Goal: Information Seeking & Learning: Check status

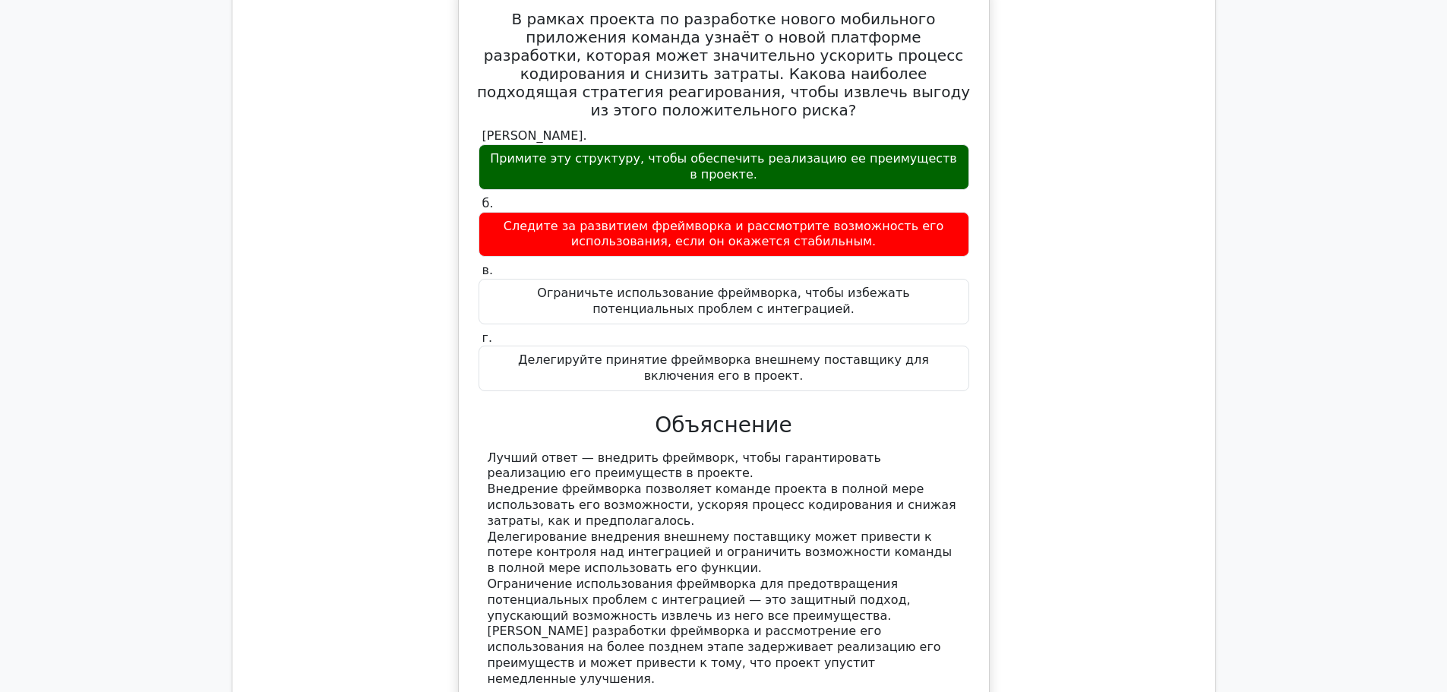
scroll to position [18954, 0]
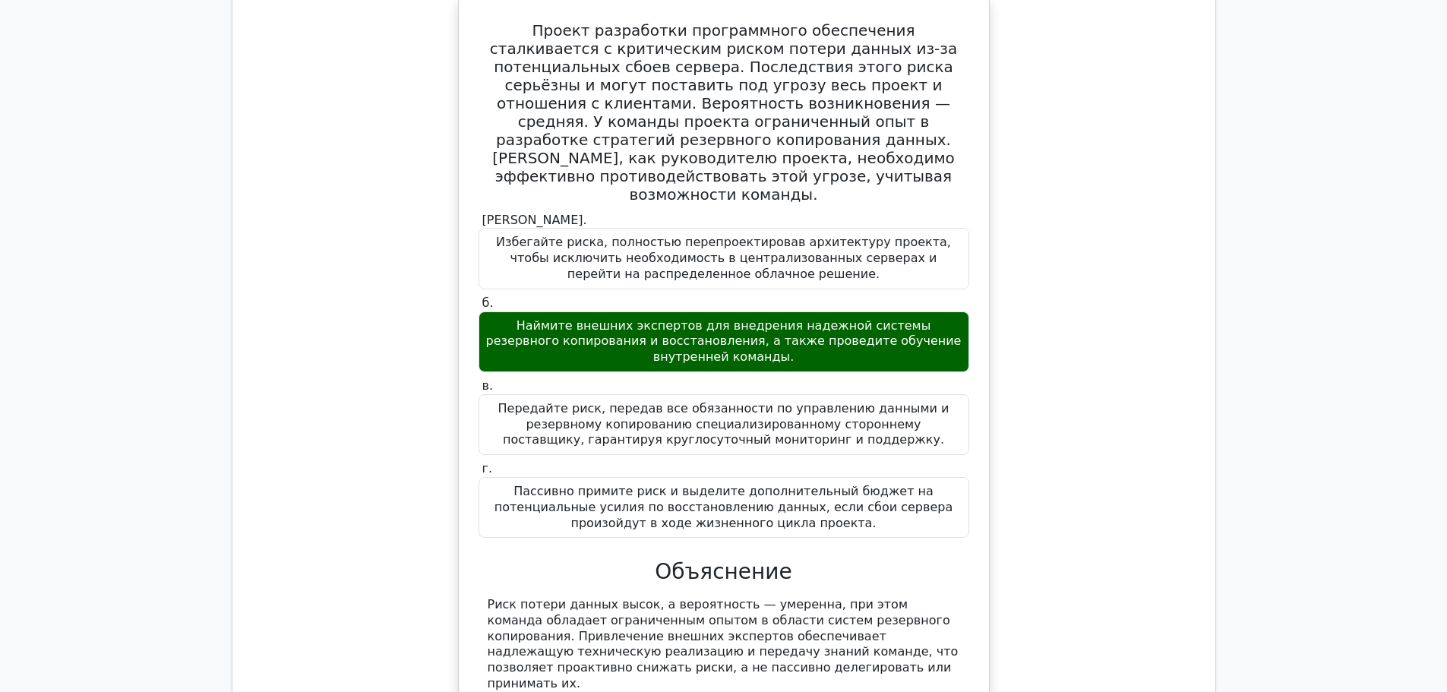
scroll to position [16598, 0]
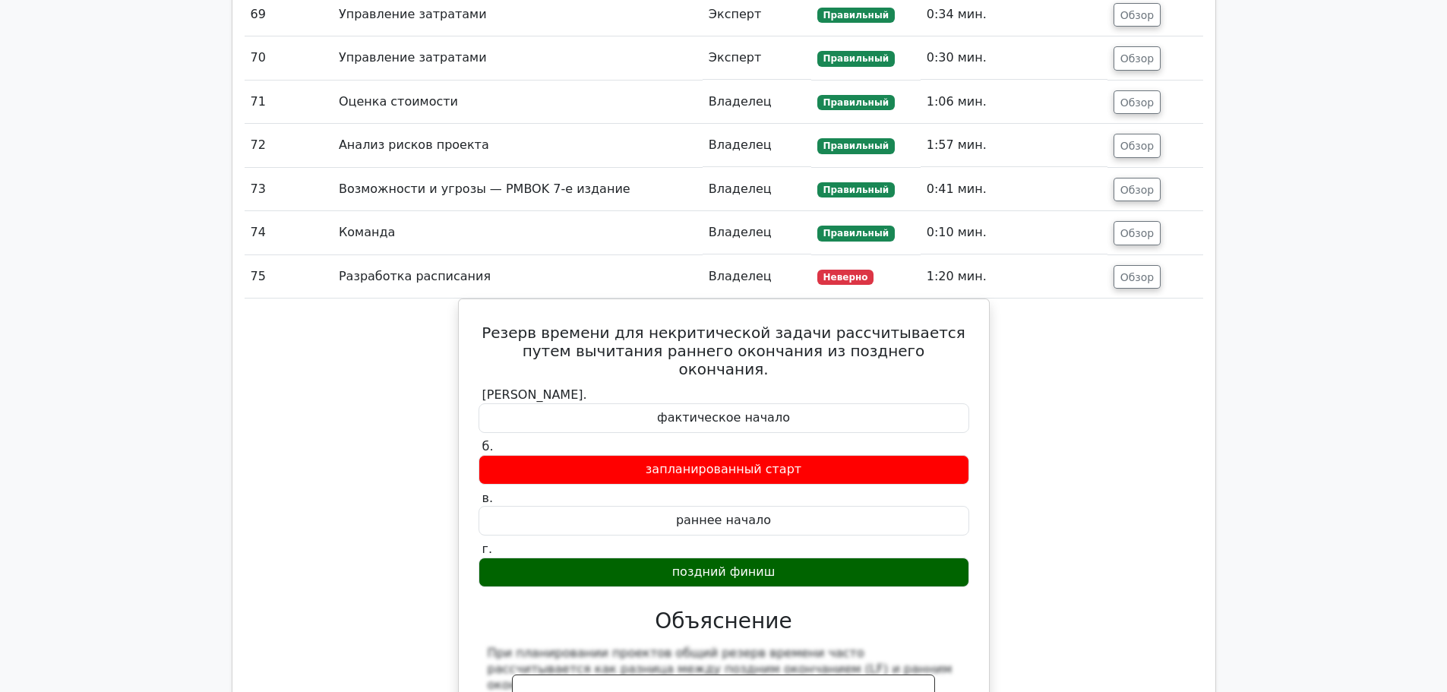
scroll to position [15762, 0]
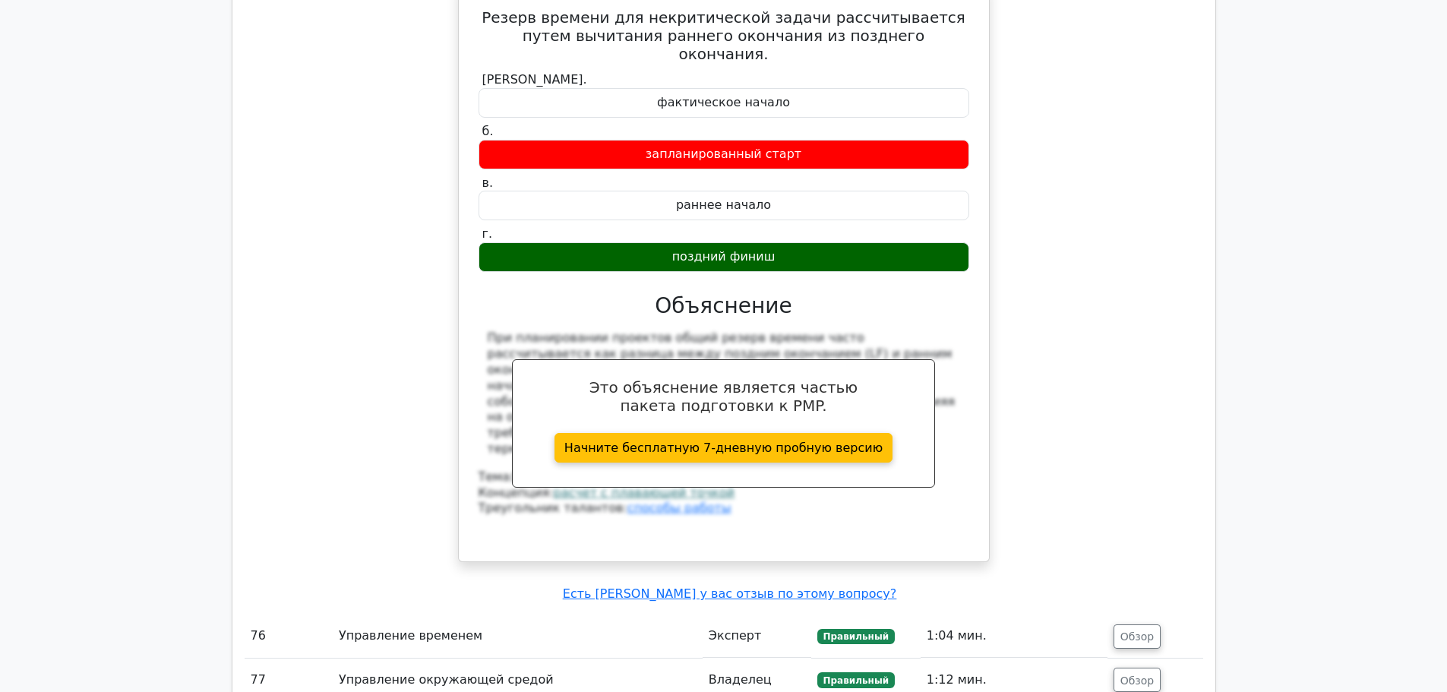
click at [1131, 668] on button "Обзор" at bounding box center [1138, 680] width 48 height 24
click at [1137, 631] on font "Обзор" at bounding box center [1138, 637] width 34 height 12
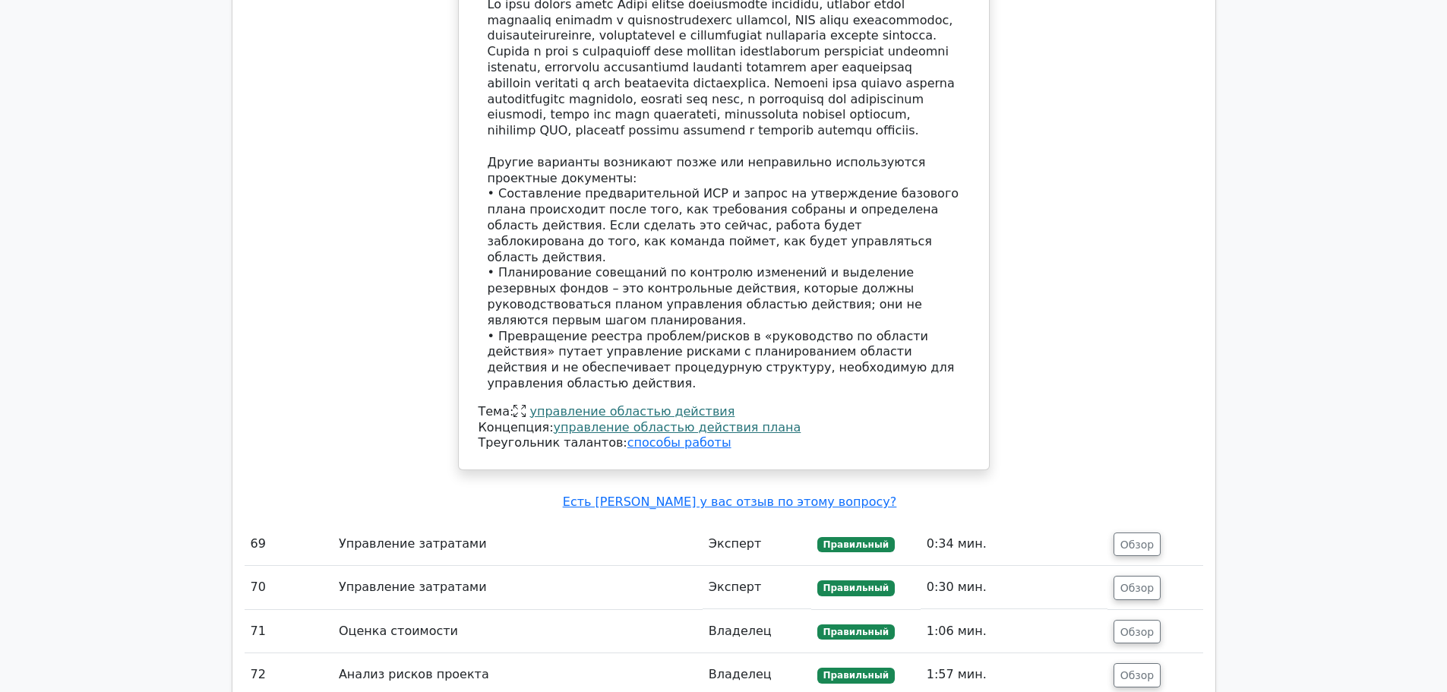
scroll to position [14699, 0]
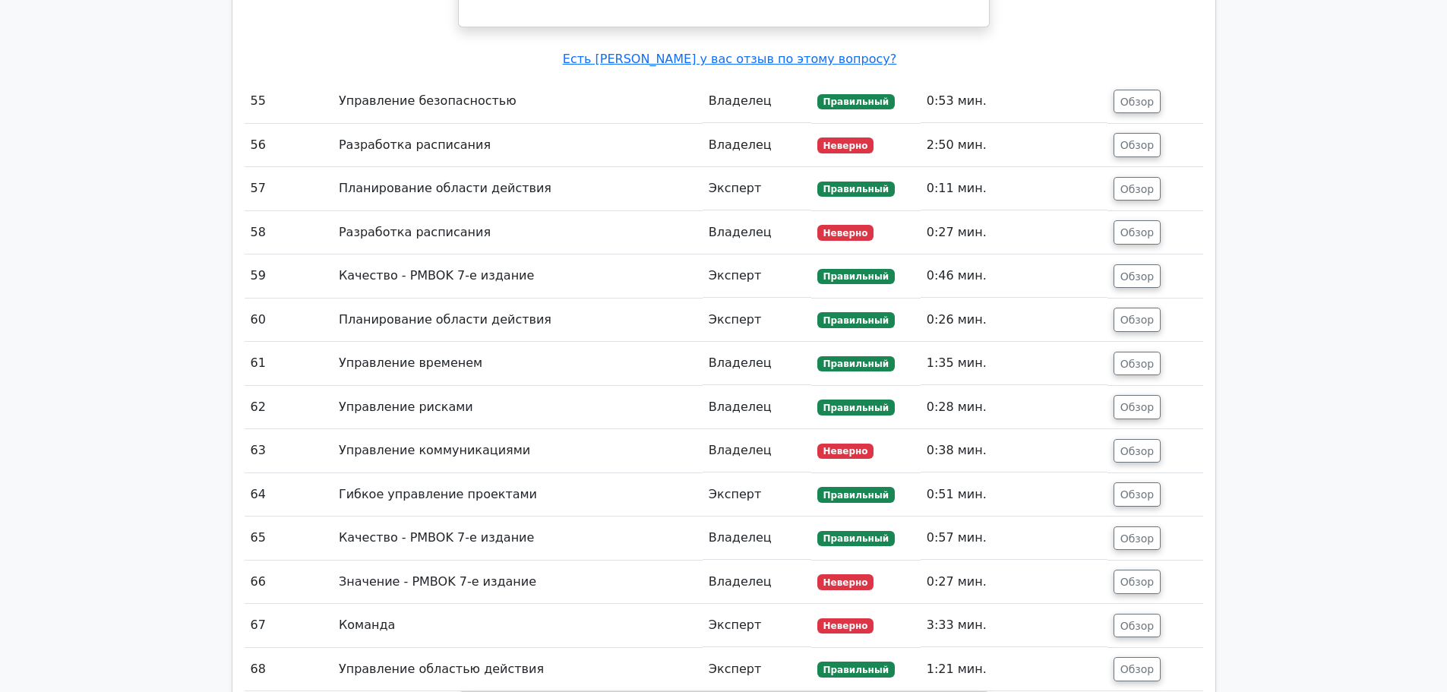
scroll to position [13331, 0]
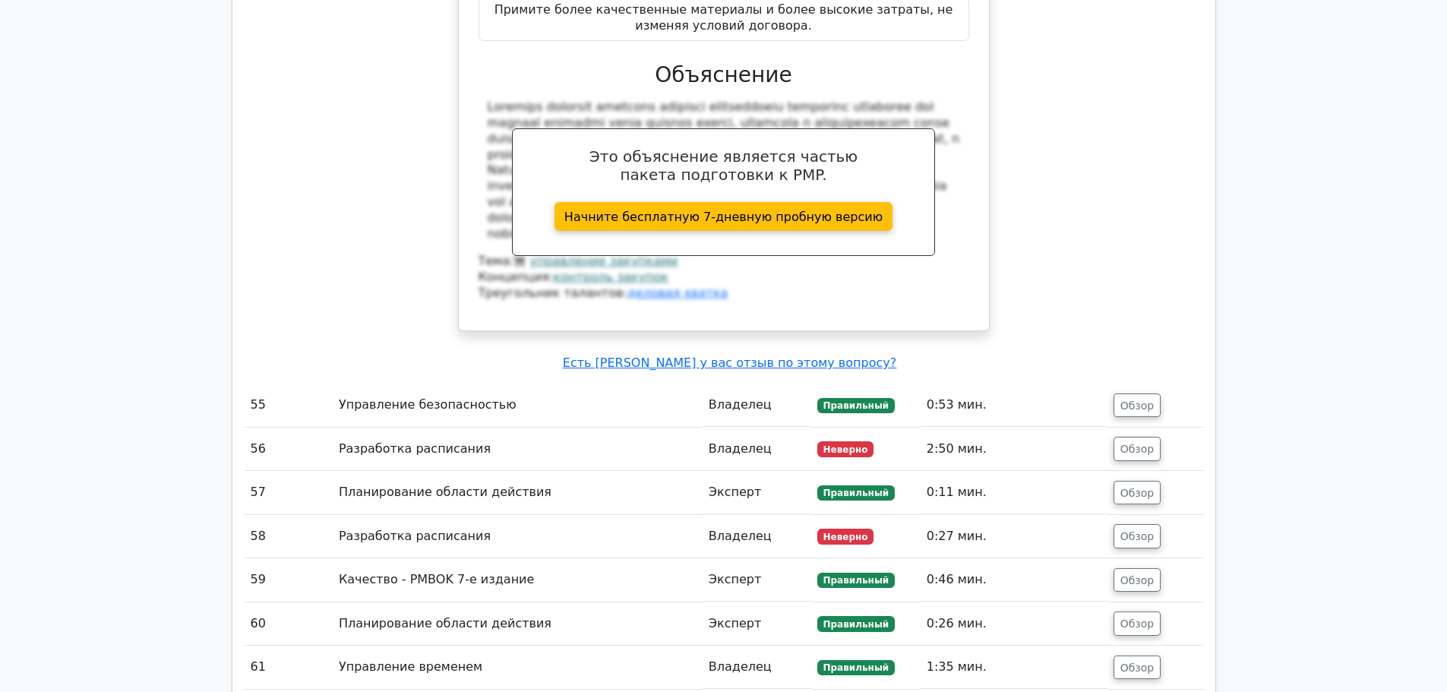
click at [1141, 661] on font "Обзор" at bounding box center [1138, 667] width 34 height 12
click at [1153, 618] on font "Обзор" at bounding box center [1138, 624] width 34 height 12
click at [1156, 568] on button "Обзор" at bounding box center [1138, 580] width 48 height 24
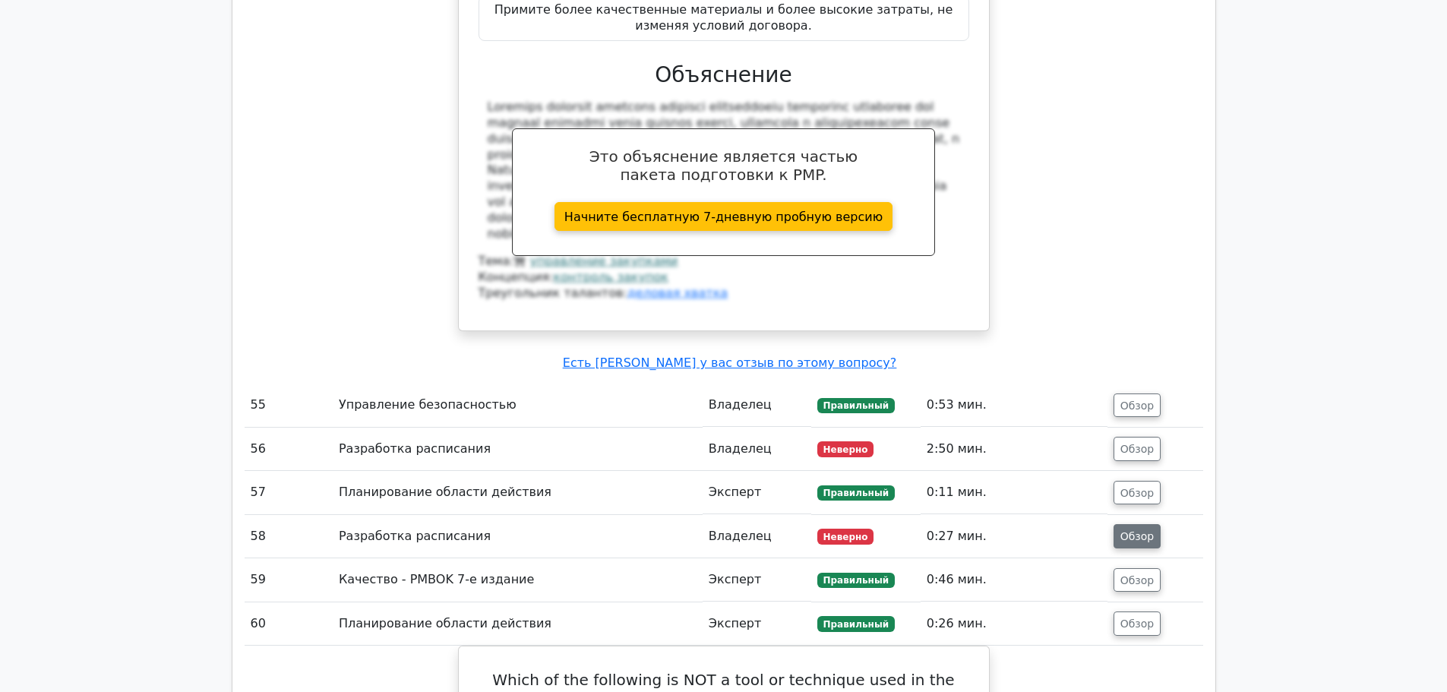
click at [1137, 530] on font "Обзор" at bounding box center [1138, 536] width 34 height 12
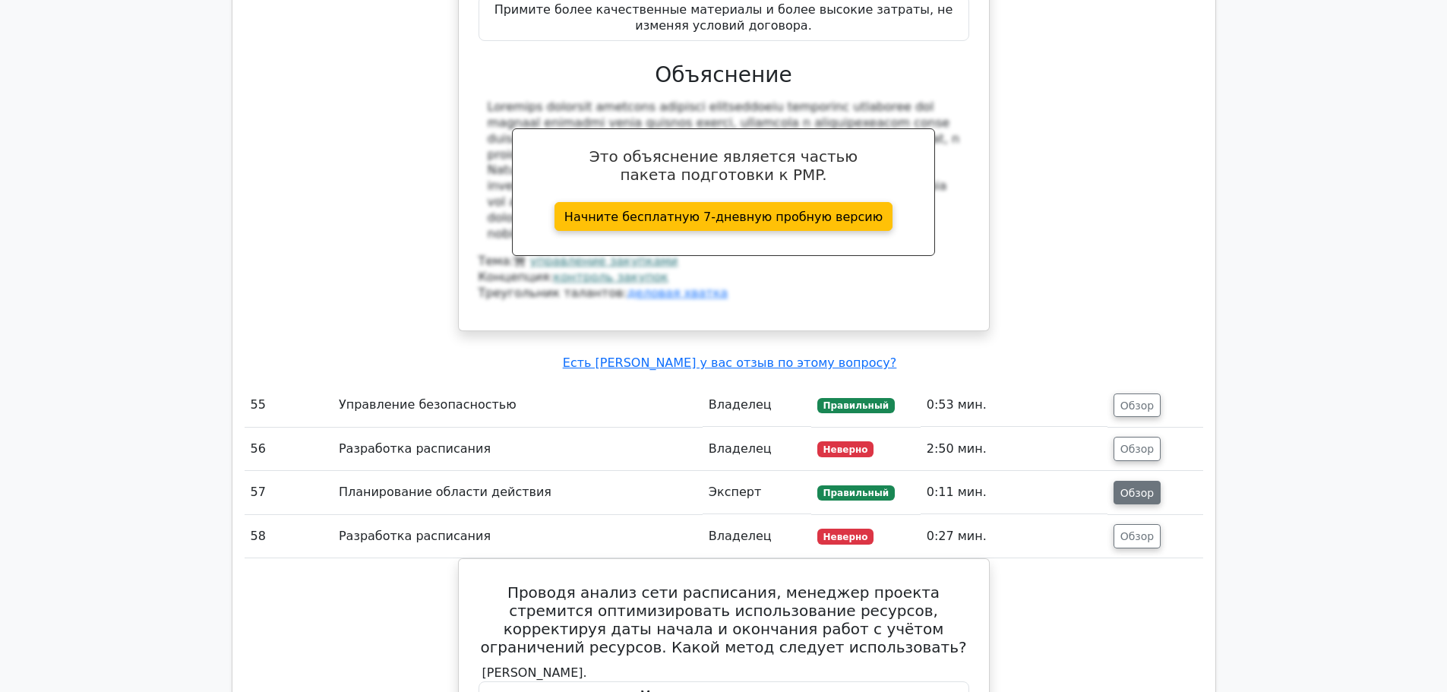
drag, startPoint x: 1134, startPoint y: 97, endPoint x: 1116, endPoint y: 96, distance: 17.5
click at [1128, 481] on button "Обзор" at bounding box center [1138, 493] width 48 height 24
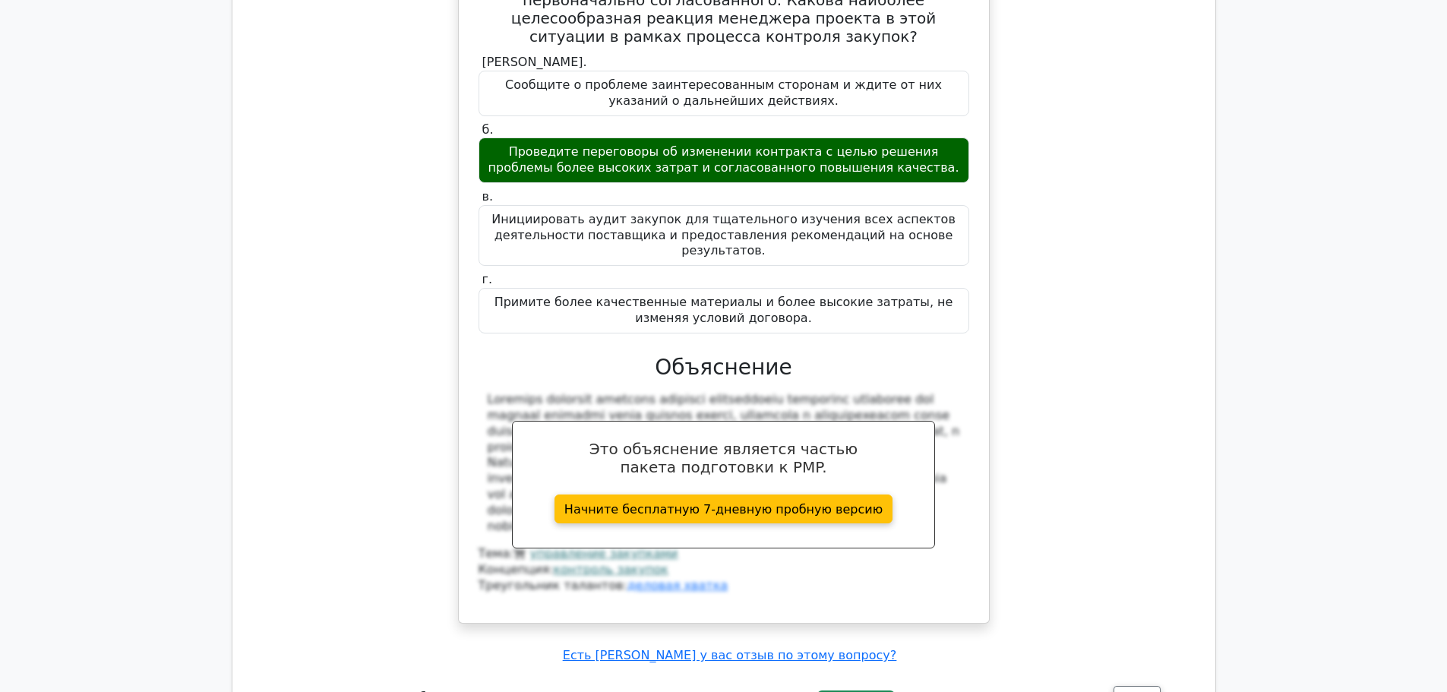
scroll to position [13027, 0]
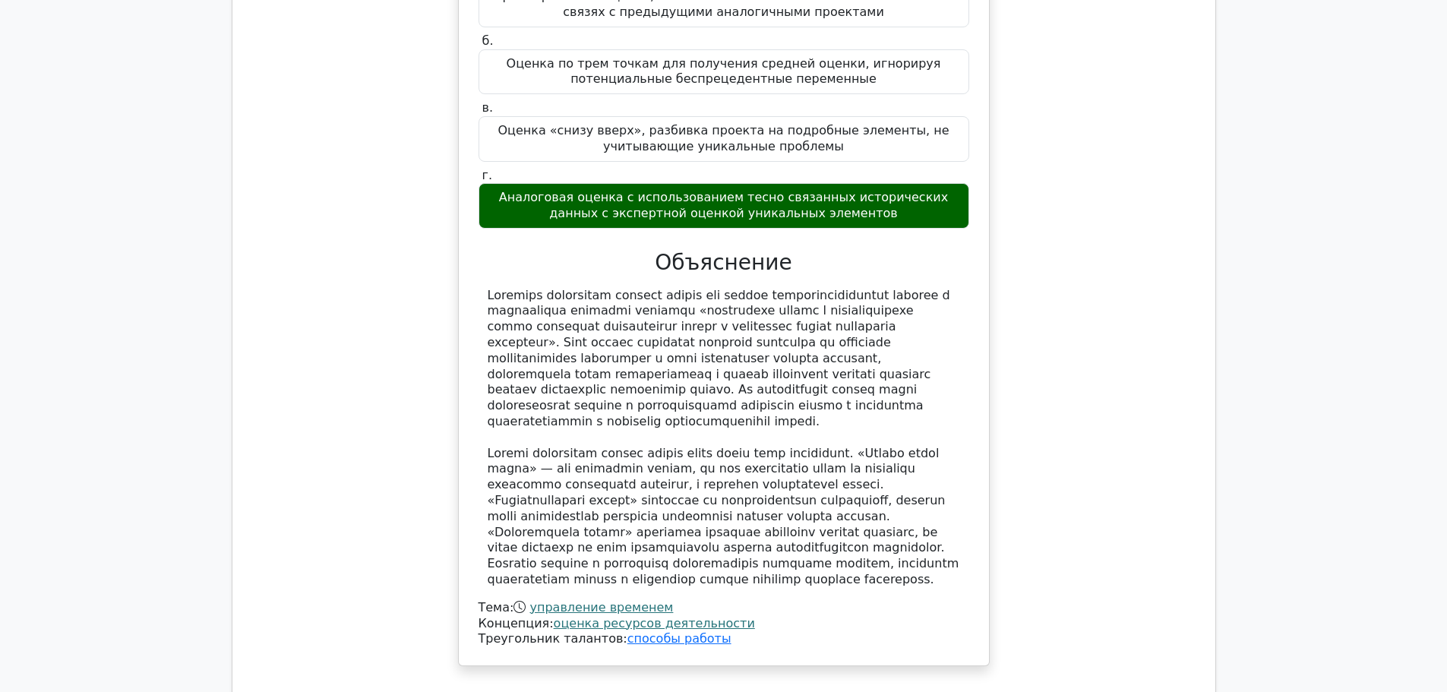
scroll to position [11507, 0]
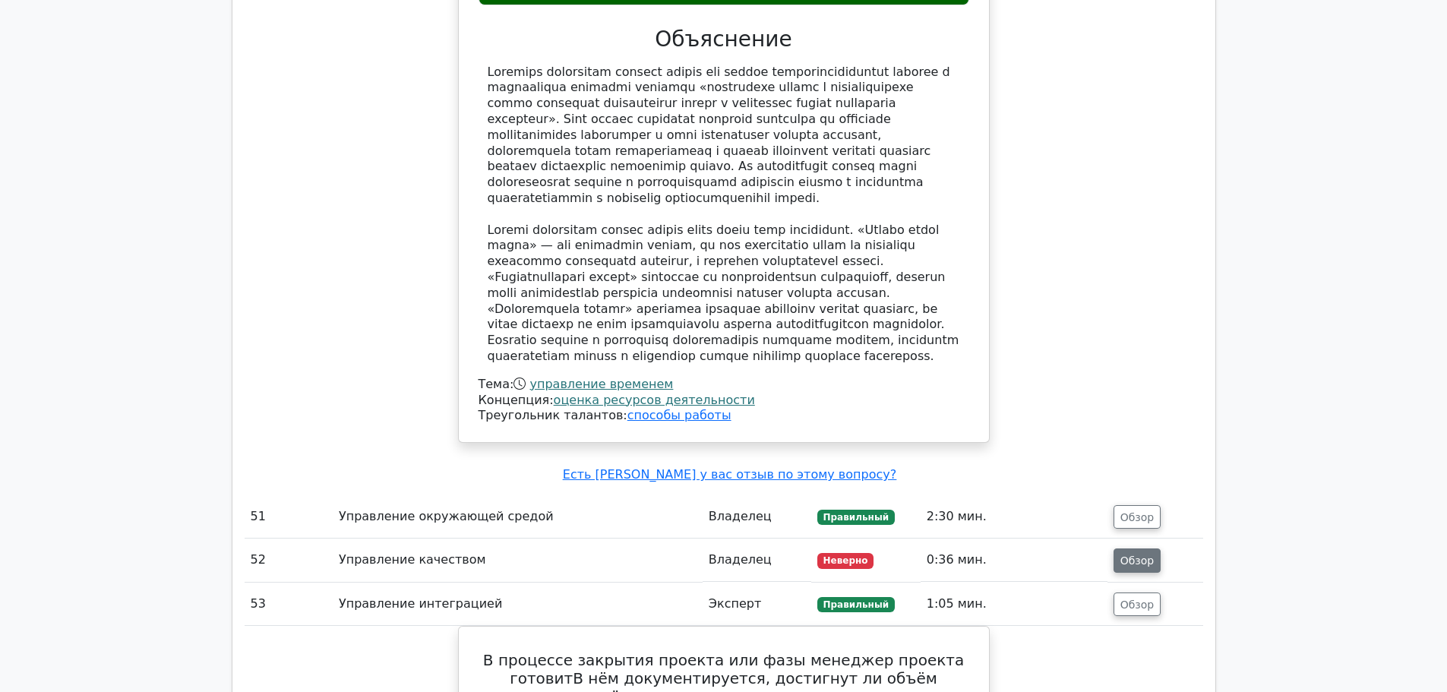
click at [1137, 555] on font "Обзор" at bounding box center [1138, 561] width 34 height 12
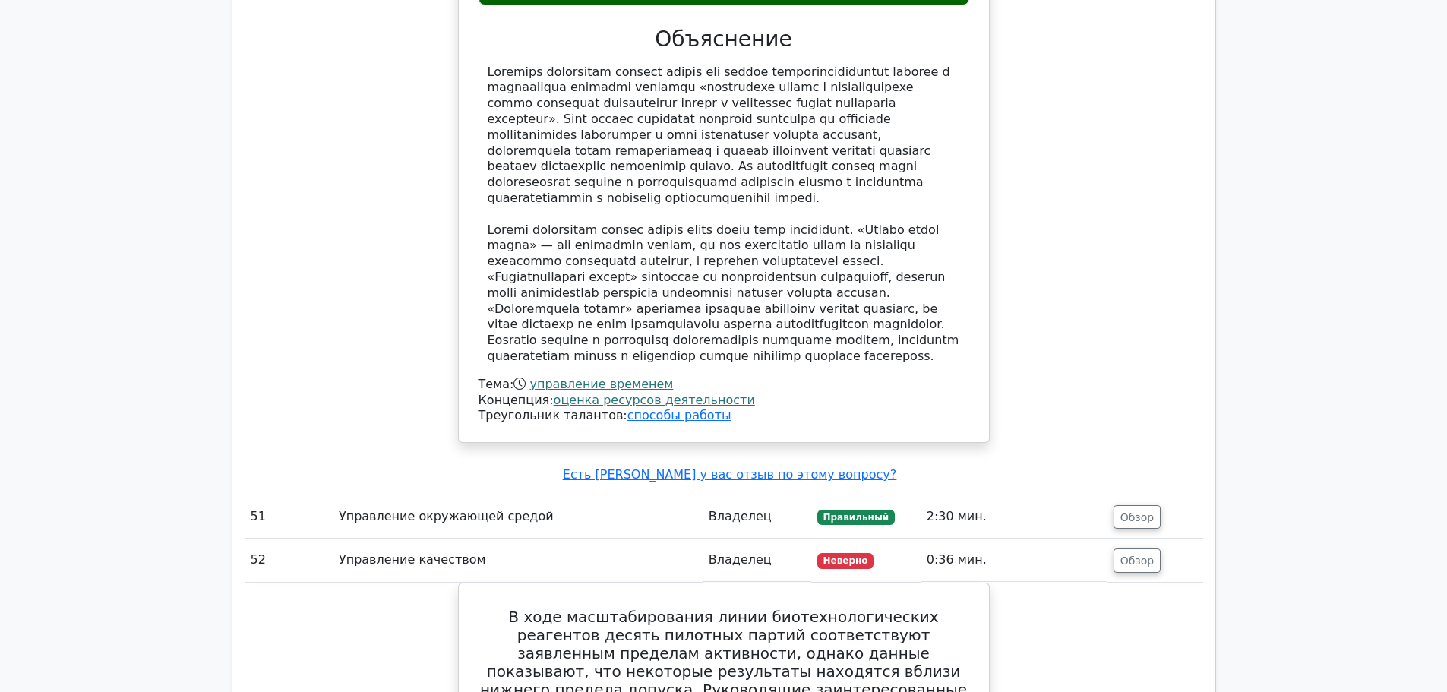
click at [1153, 495] on td "Обзор" at bounding box center [1156, 516] width 96 height 43
click at [1146, 511] on font "Обзор" at bounding box center [1138, 517] width 34 height 12
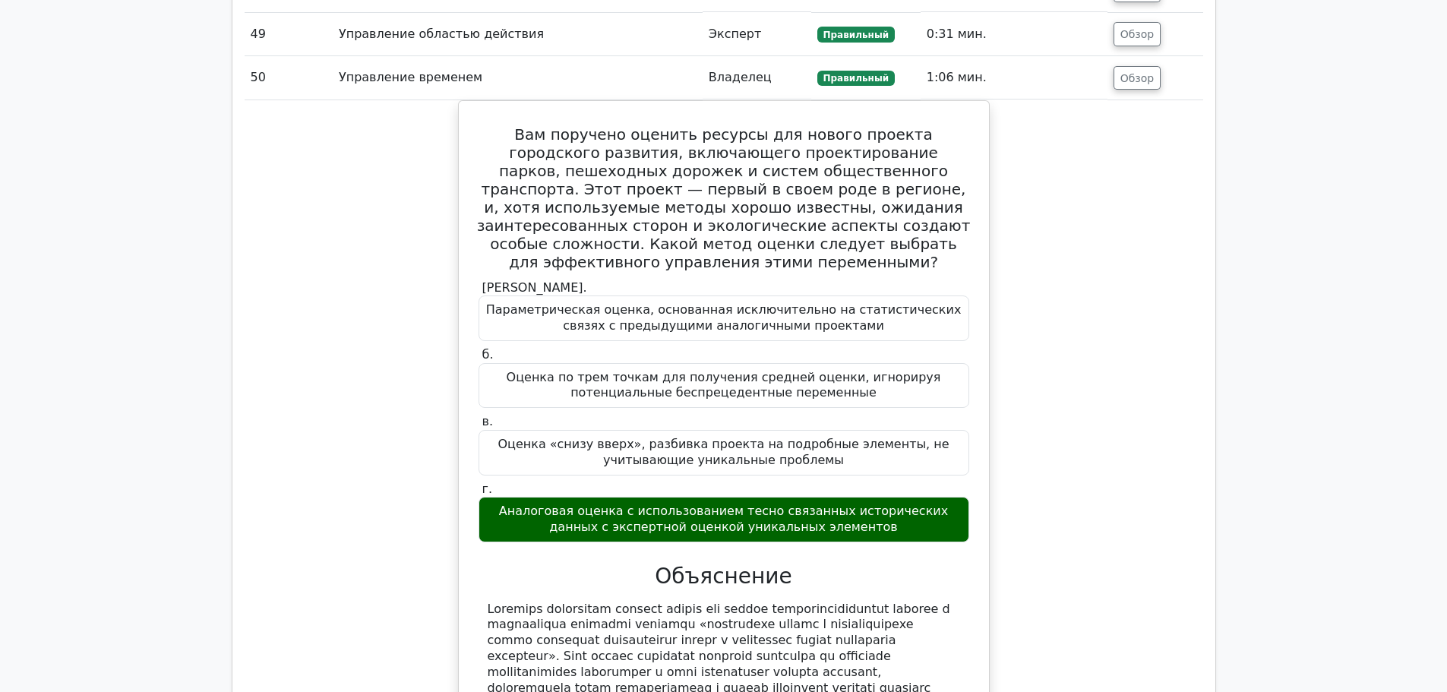
scroll to position [10444, 0]
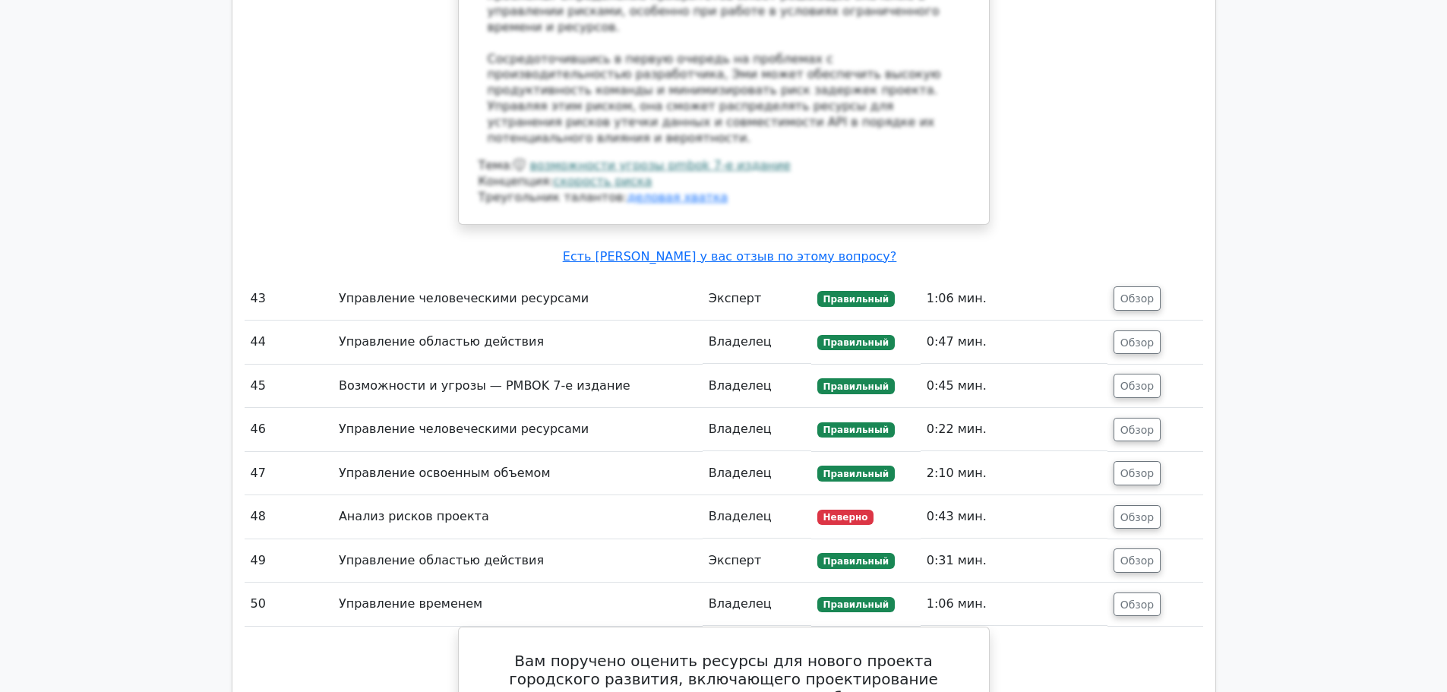
click at [1129, 555] on font "Обзор" at bounding box center [1138, 561] width 34 height 12
drag, startPoint x: 1144, startPoint y: 201, endPoint x: 1144, endPoint y: 192, distance: 8.4
click at [1144, 505] on button "Обзор" at bounding box center [1138, 517] width 48 height 24
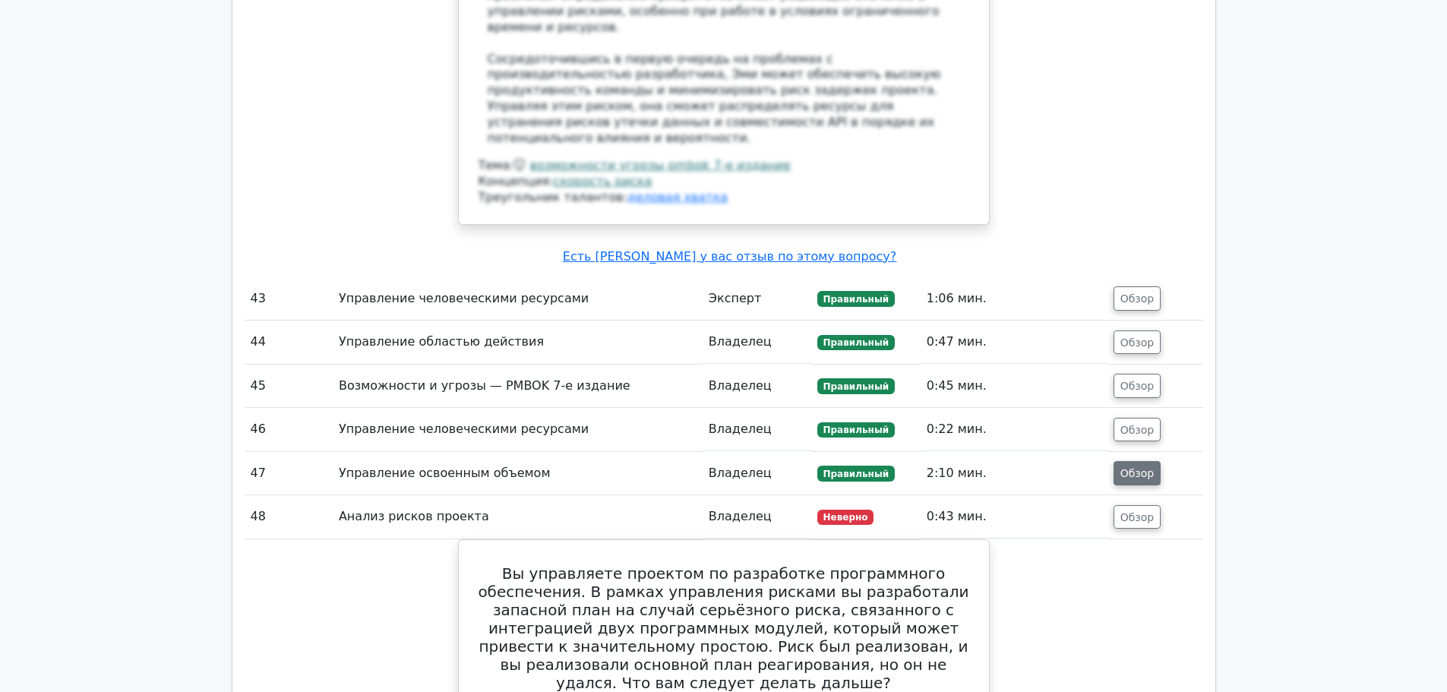
click at [1141, 467] on font "Обзор" at bounding box center [1138, 473] width 34 height 12
click at [1137, 423] on font "Обзор" at bounding box center [1138, 429] width 34 height 12
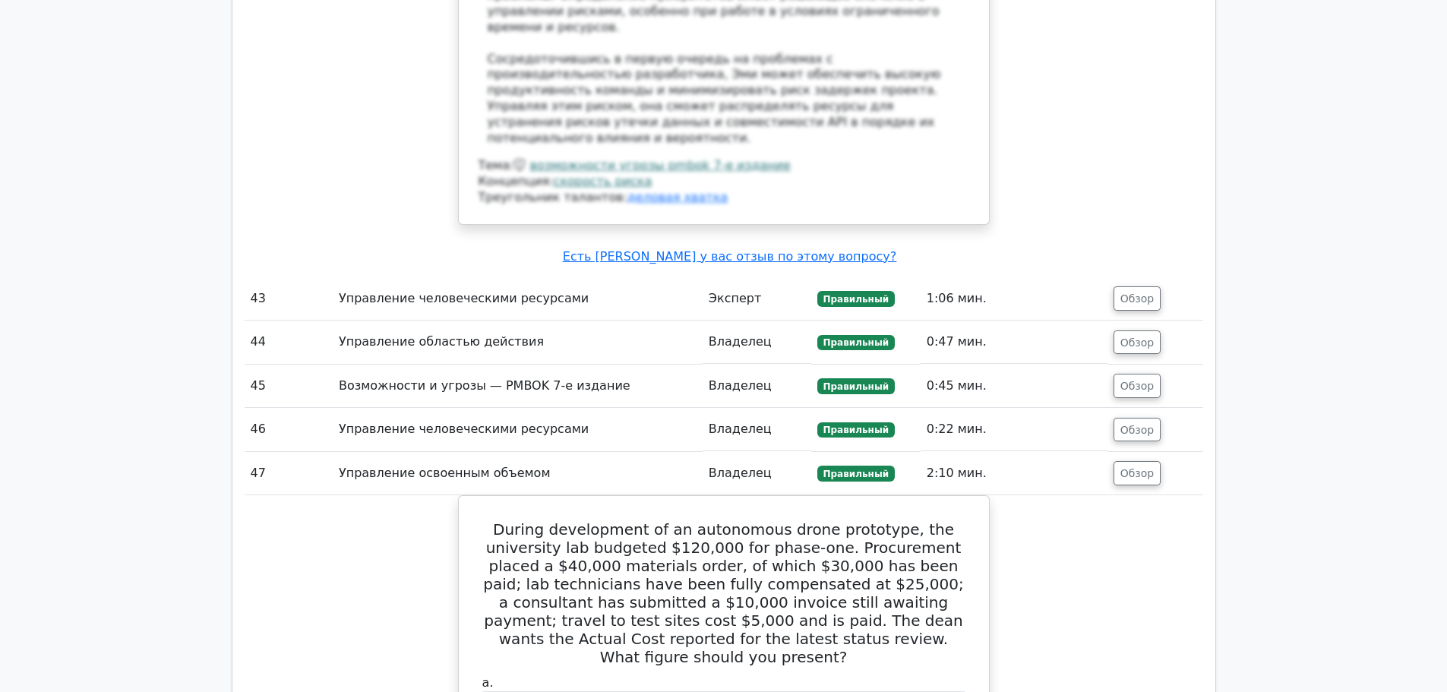
click at [1137, 365] on td "Обзор" at bounding box center [1156, 386] width 96 height 43
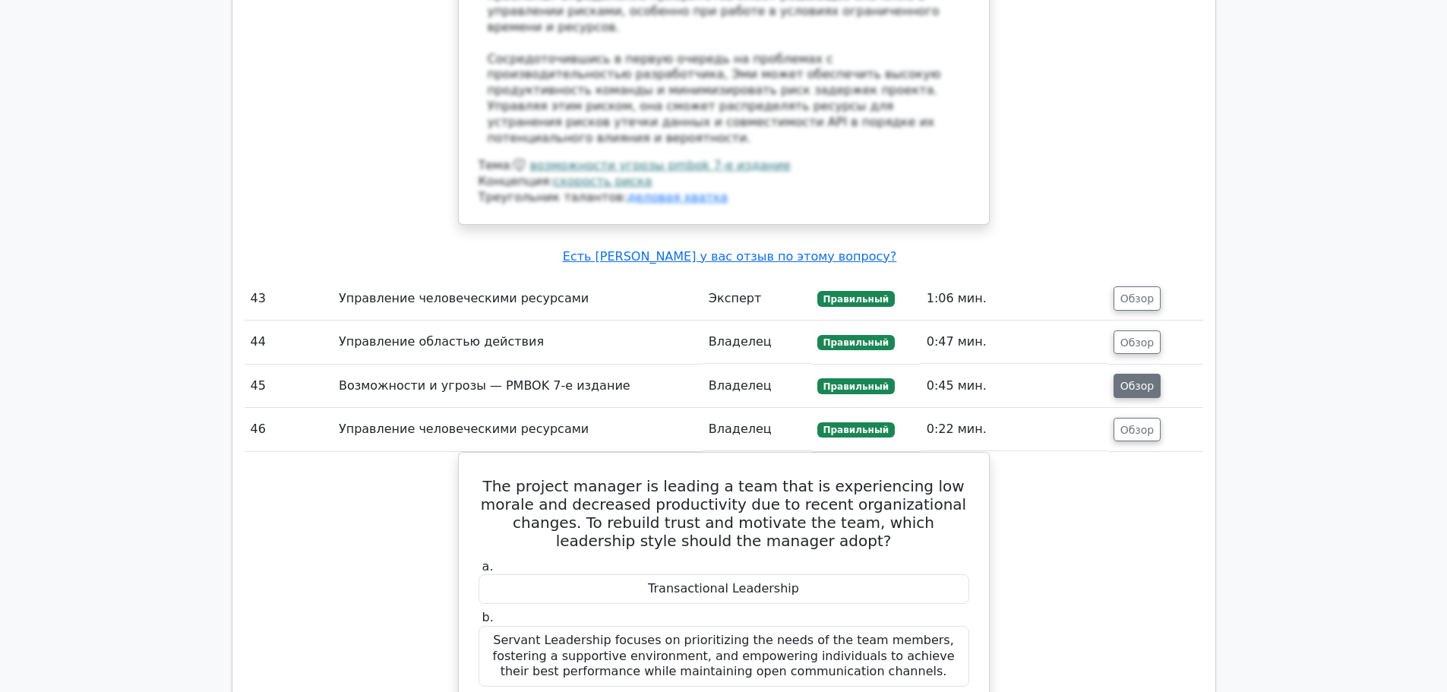
click at [1136, 380] on font "Обзор" at bounding box center [1138, 386] width 34 height 12
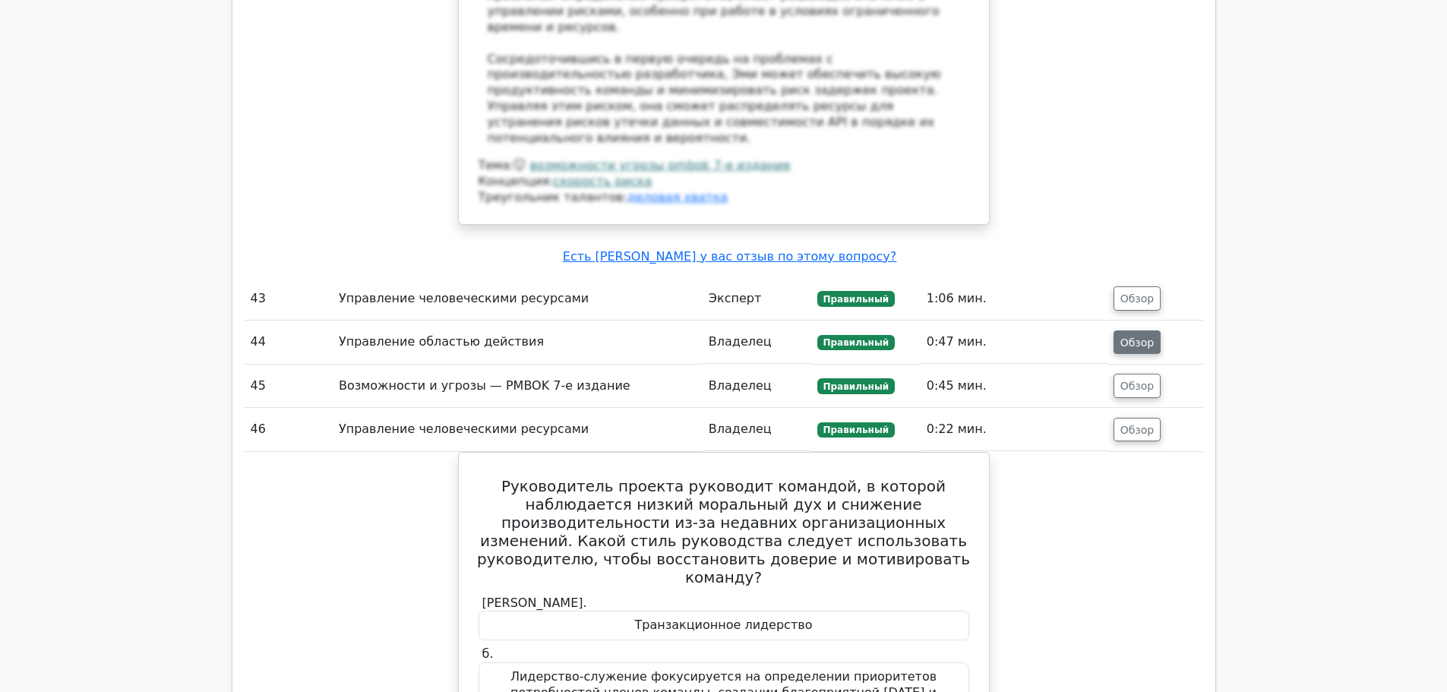
click at [1135, 336] on font "Обзор" at bounding box center [1138, 342] width 34 height 12
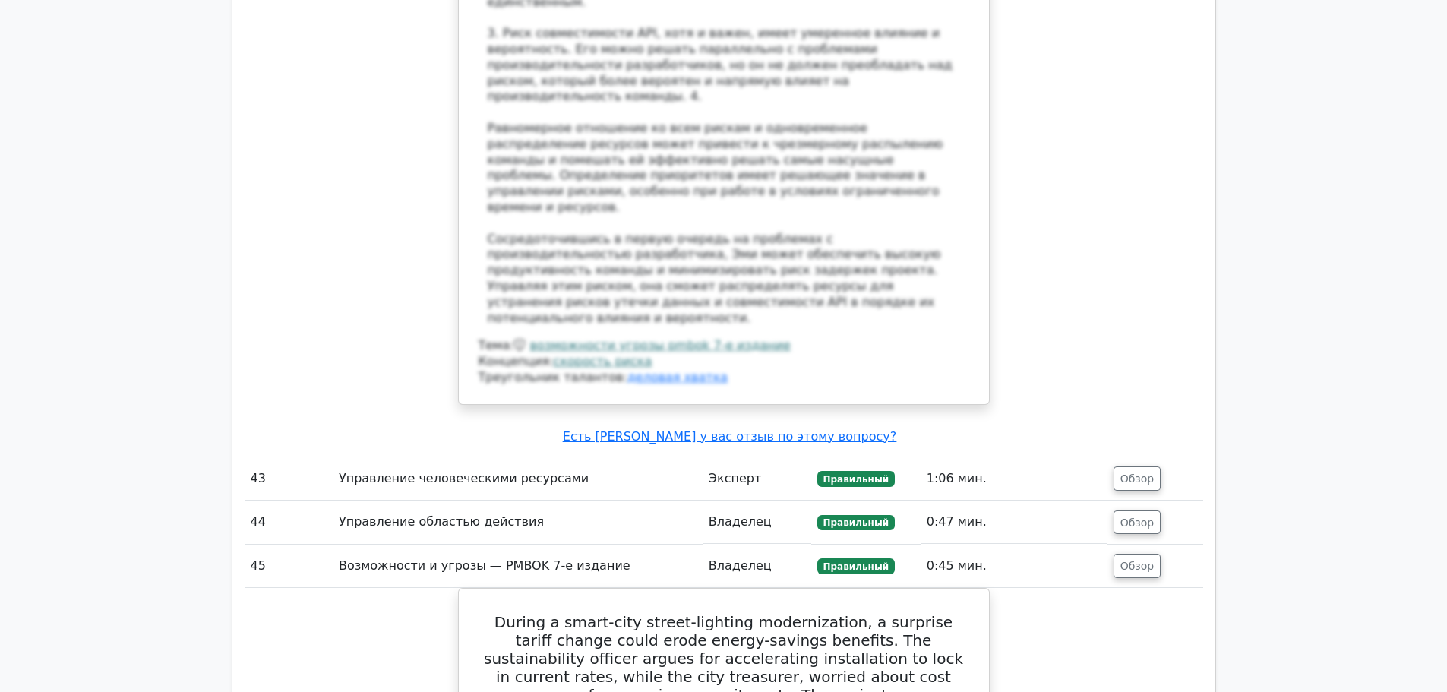
scroll to position [9912, 0]
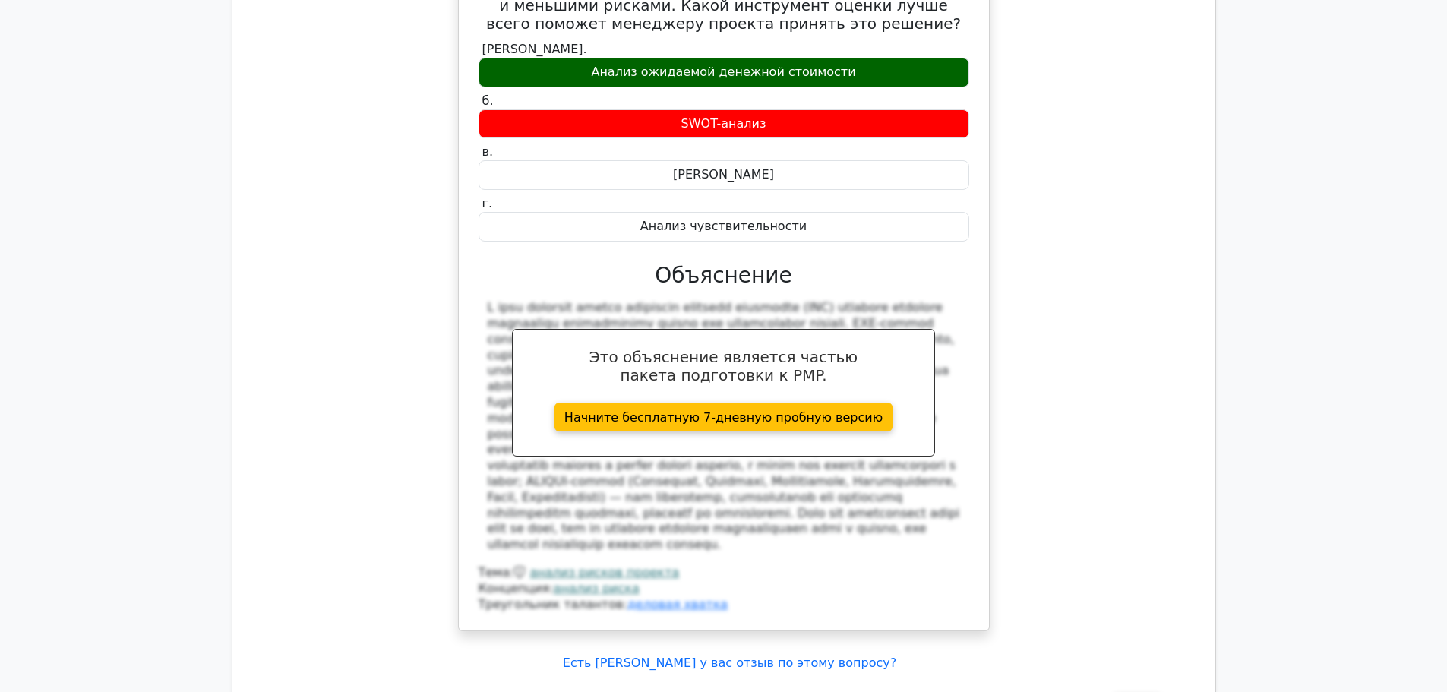
scroll to position [8696, 0]
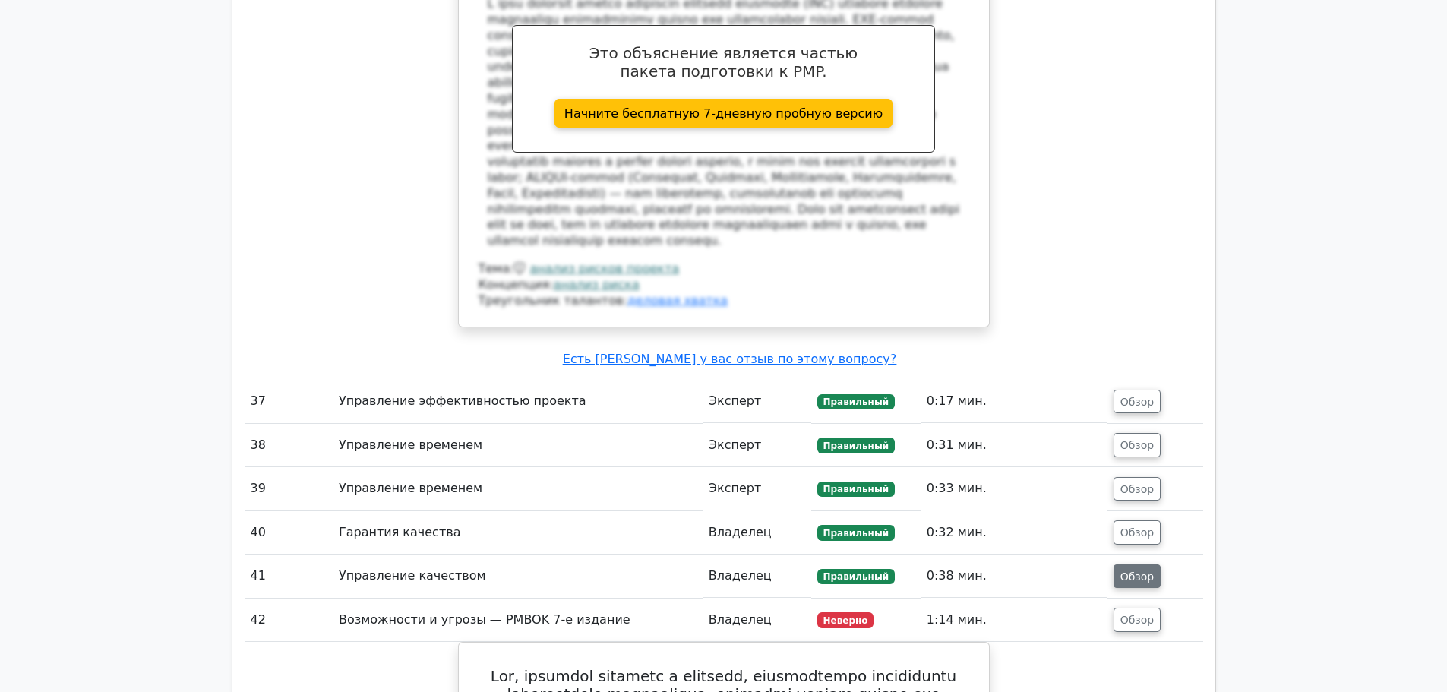
click at [1126, 570] on font "Обзор" at bounding box center [1138, 576] width 34 height 12
click at [1130, 520] on button "Обзор" at bounding box center [1138, 532] width 48 height 24
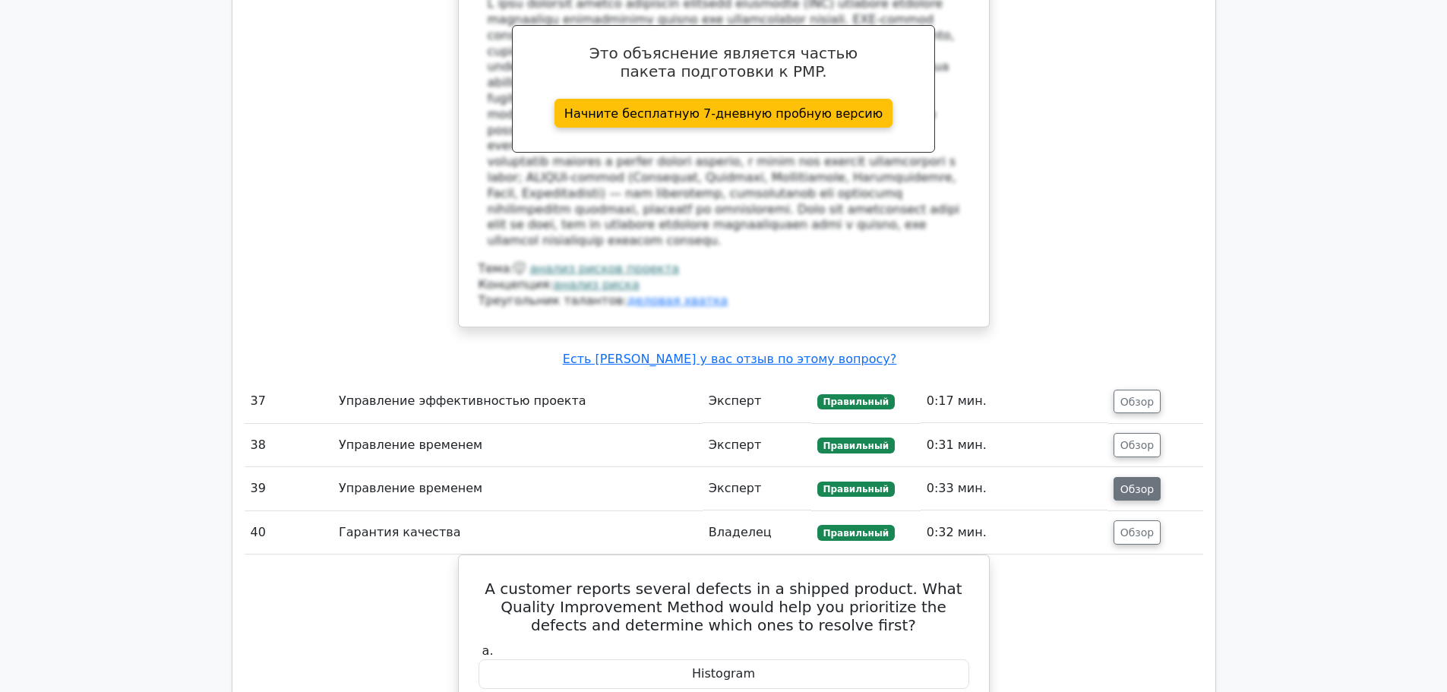
click at [1135, 482] on font "Обзор" at bounding box center [1138, 488] width 34 height 12
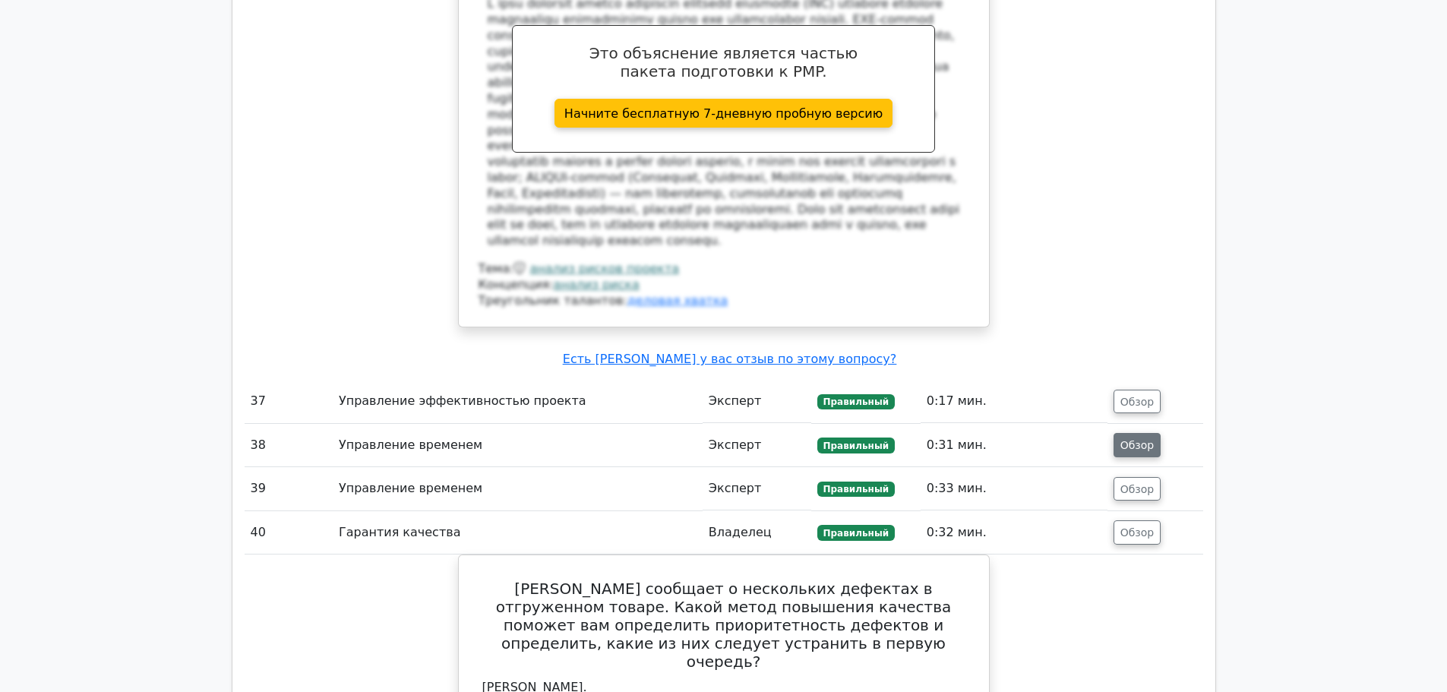
click at [1133, 439] on font "Обзор" at bounding box center [1138, 445] width 34 height 12
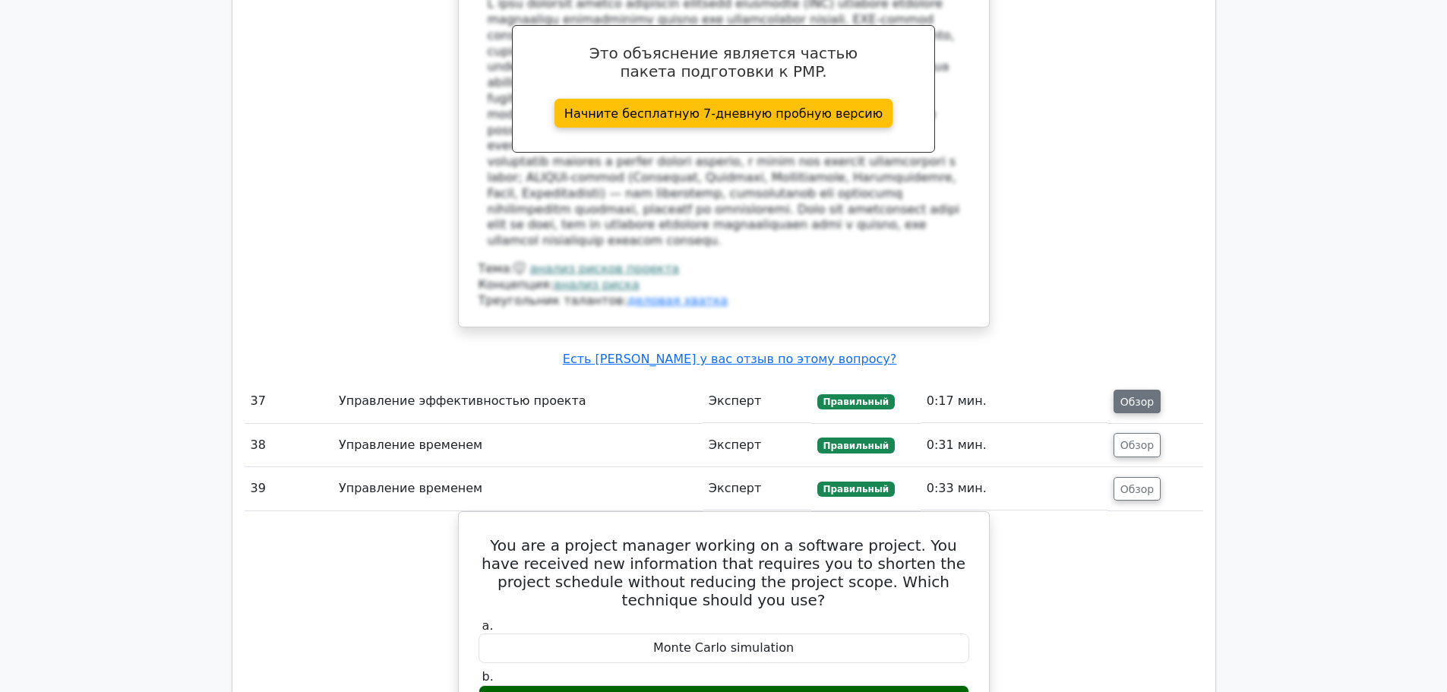
click at [1137, 390] on button "Обзор" at bounding box center [1138, 402] width 48 height 24
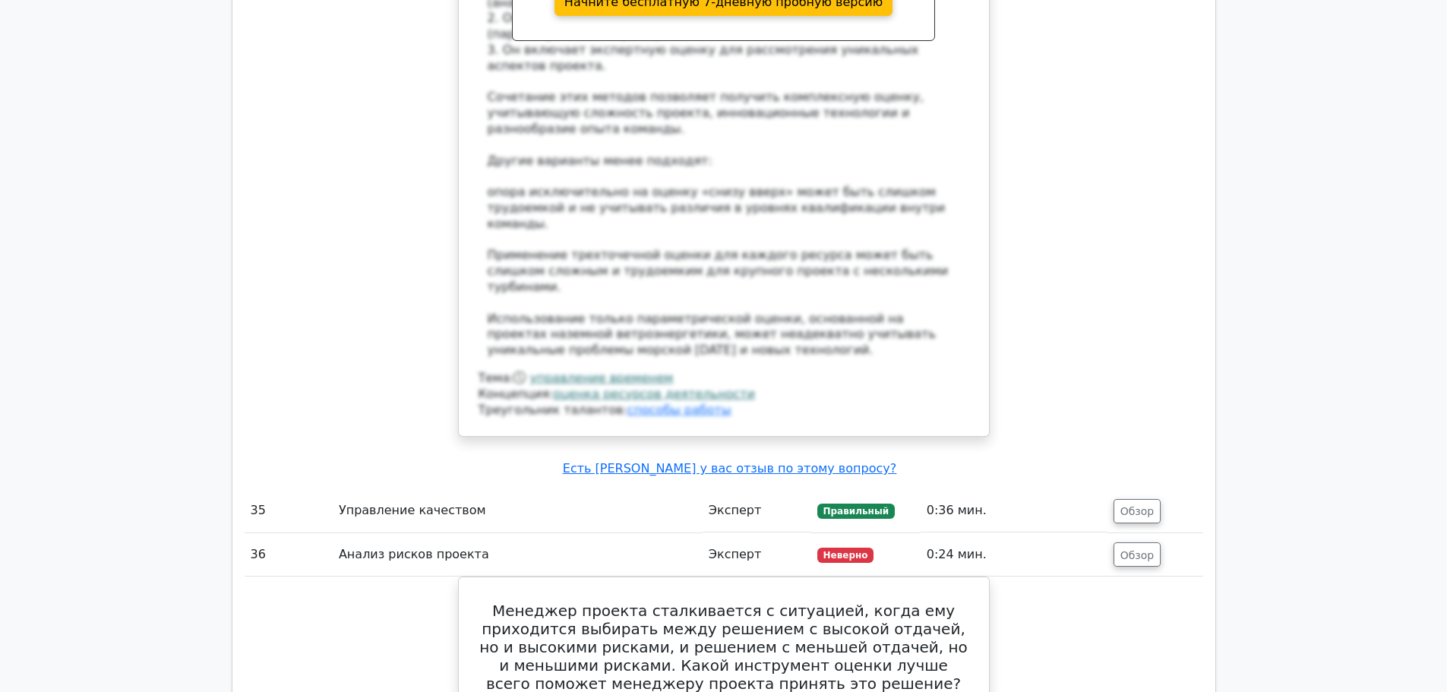
scroll to position [7784, 0]
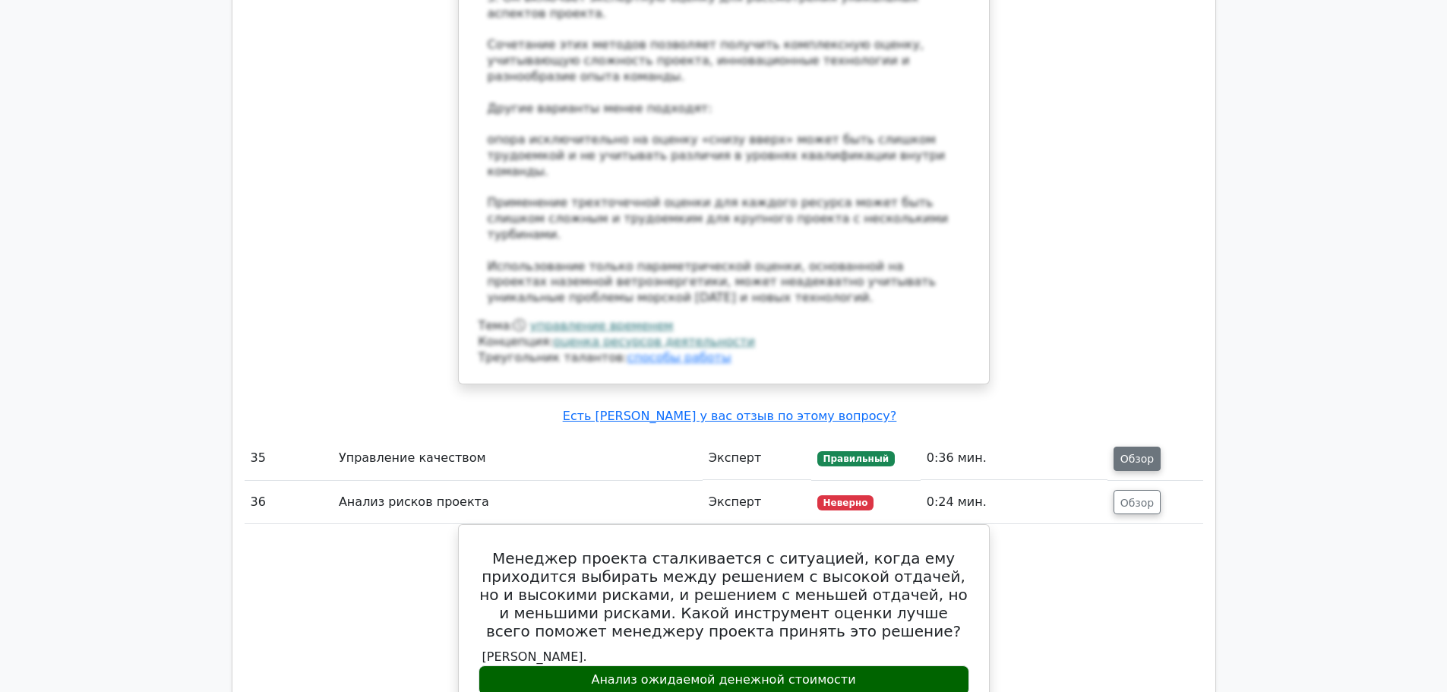
click at [1147, 447] on button "Обзор" at bounding box center [1138, 459] width 48 height 24
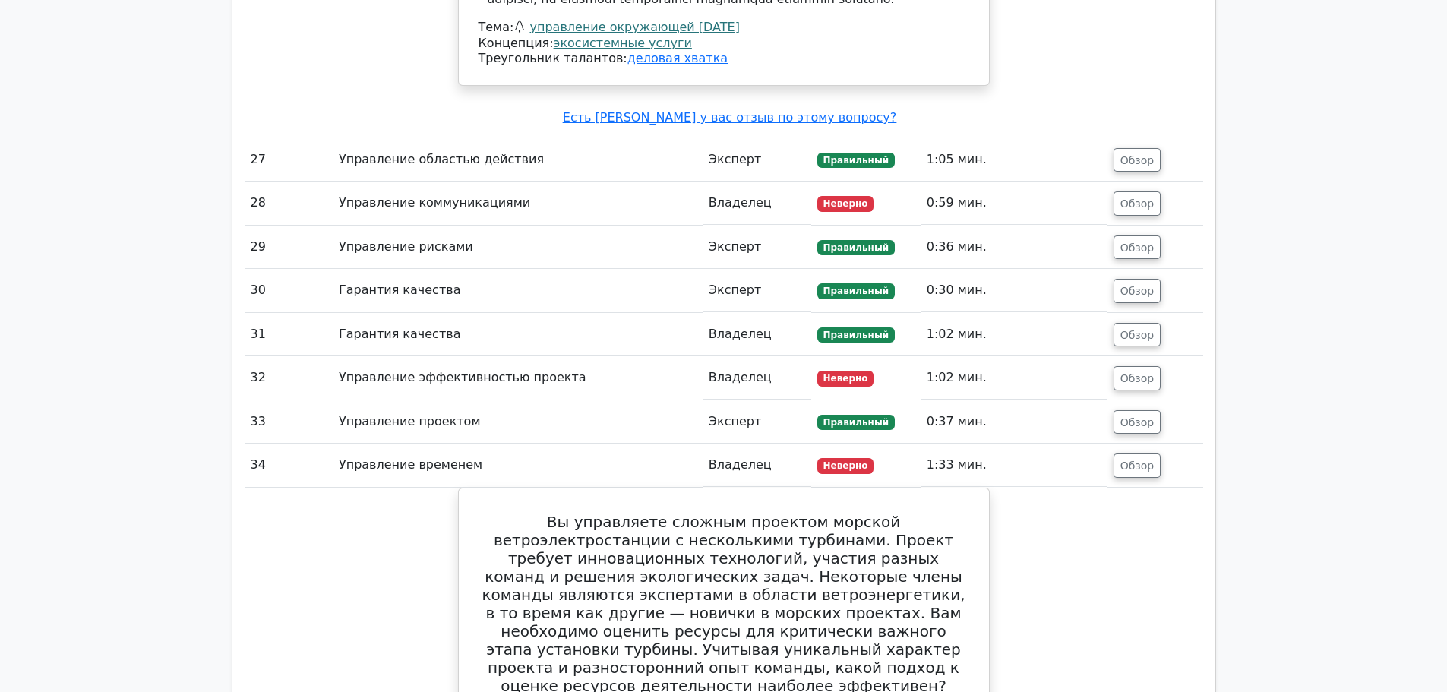
scroll to position [6265, 0]
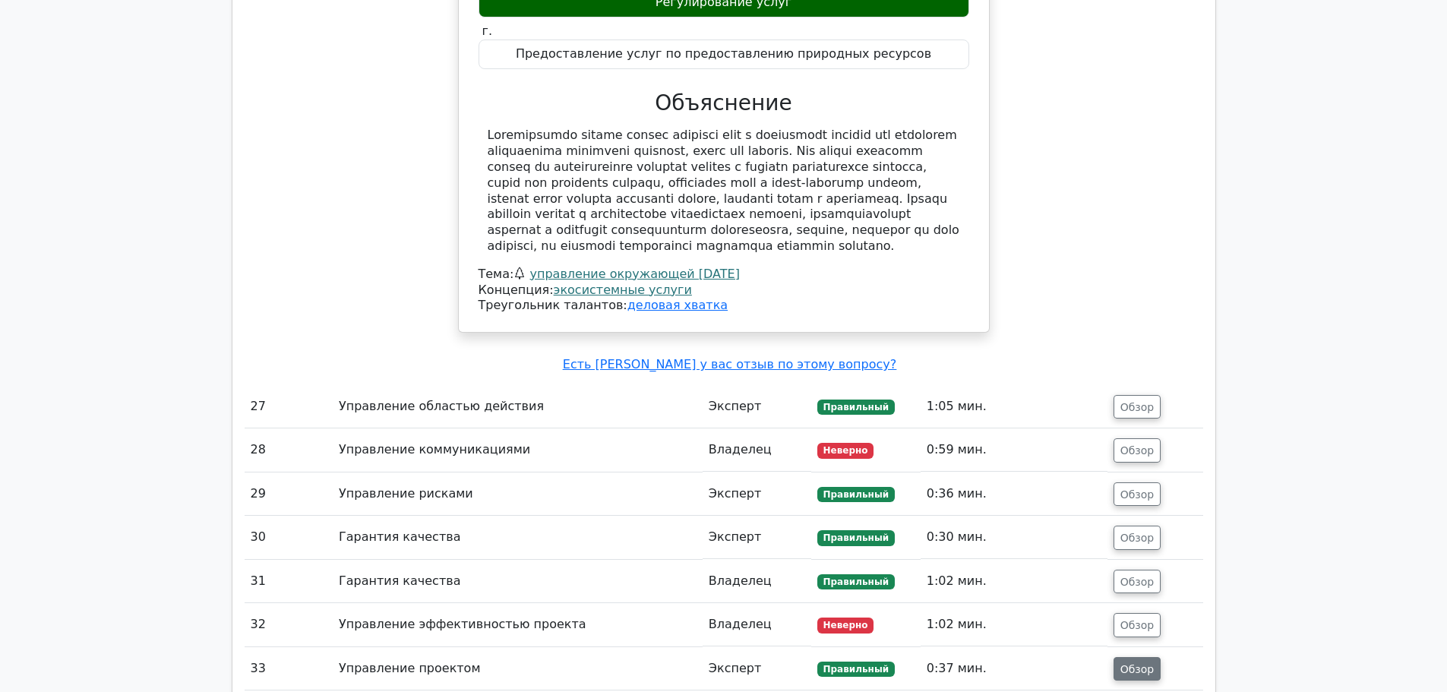
click at [1151, 663] on font "Обзор" at bounding box center [1138, 669] width 34 height 12
click at [1142, 619] on font "Обзор" at bounding box center [1138, 625] width 34 height 12
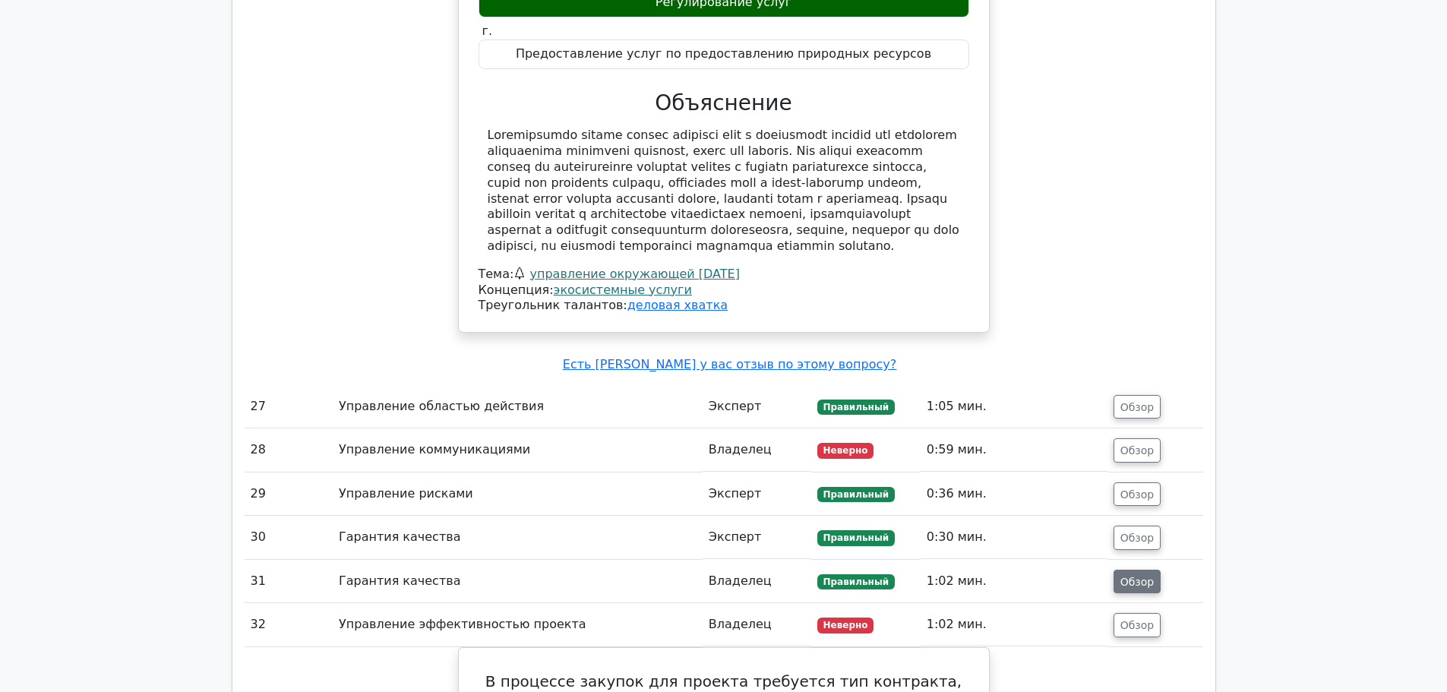
click at [1127, 575] on font "Обзор" at bounding box center [1138, 581] width 34 height 12
click at [1128, 532] on font "Обзор" at bounding box center [1138, 538] width 34 height 12
click at [1134, 488] on font "Обзор" at bounding box center [1138, 494] width 34 height 12
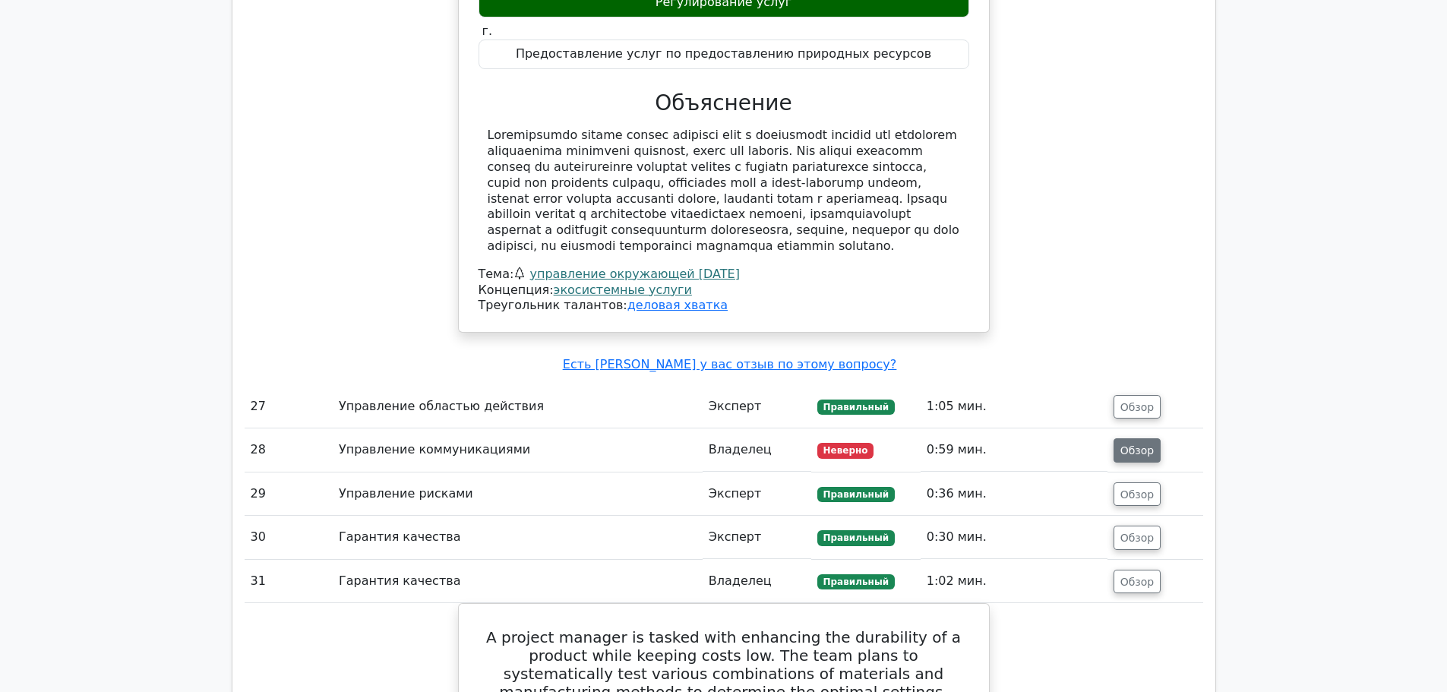
click at [1139, 444] on font "Обзор" at bounding box center [1138, 450] width 34 height 12
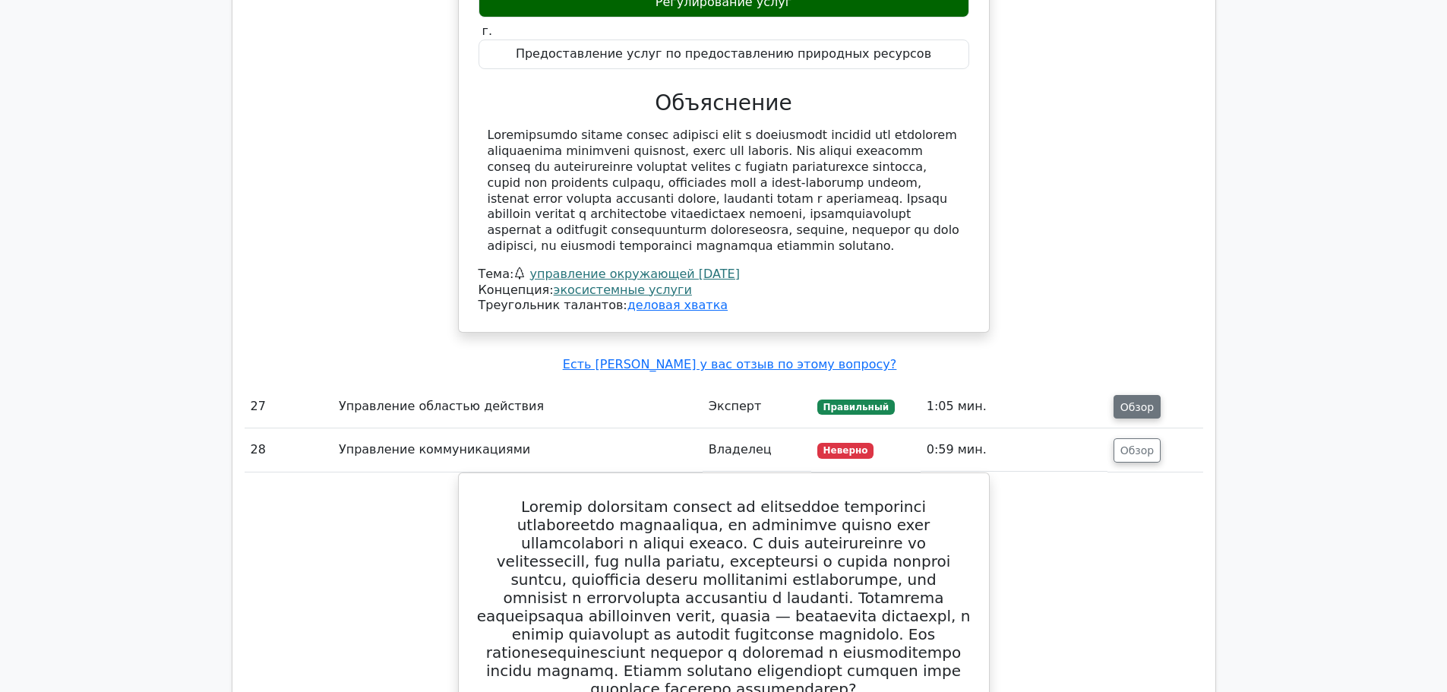
click at [1137, 400] on font "Обзор" at bounding box center [1138, 406] width 34 height 12
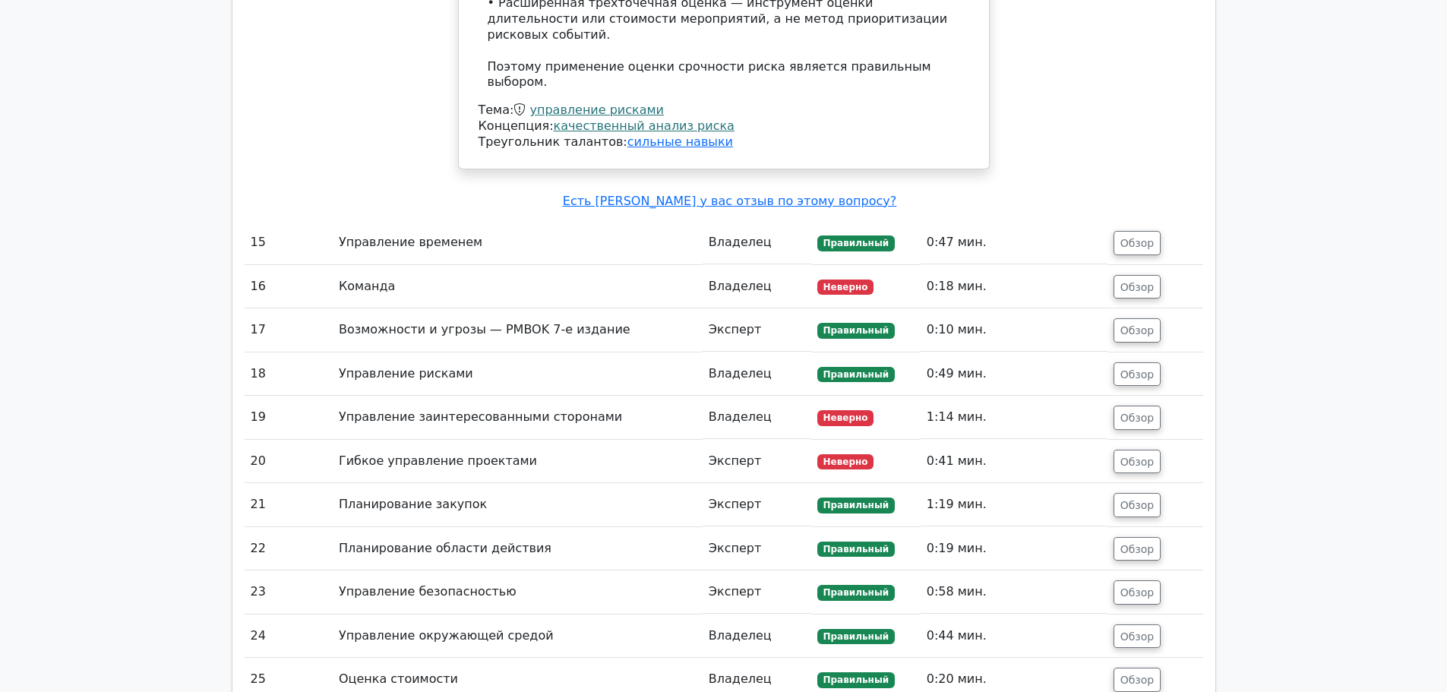
scroll to position [5277, 0]
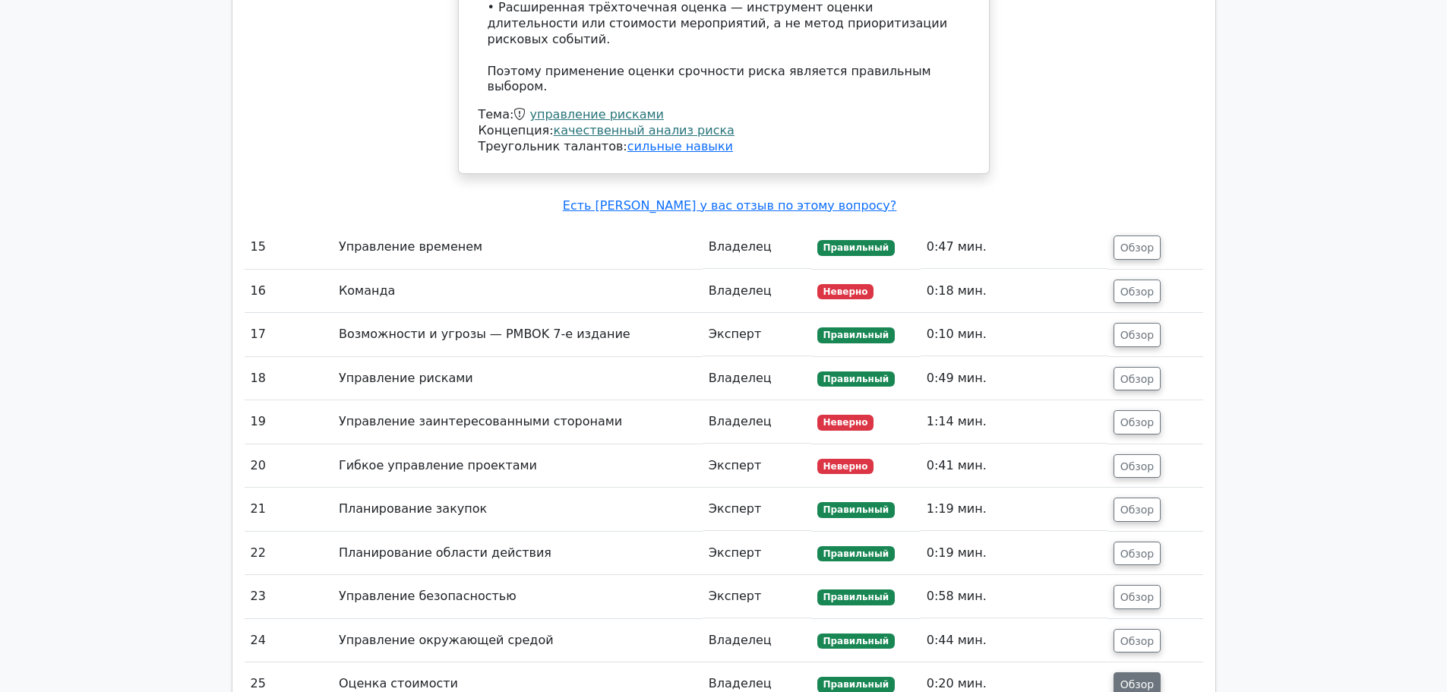
click at [1132, 679] on font "Обзор" at bounding box center [1138, 685] width 34 height 12
click at [1143, 634] on font "Обзор" at bounding box center [1138, 640] width 34 height 12
click at [1137, 591] on font "Обзор" at bounding box center [1138, 597] width 34 height 12
click at [1145, 547] on font "Обзор" at bounding box center [1138, 553] width 34 height 12
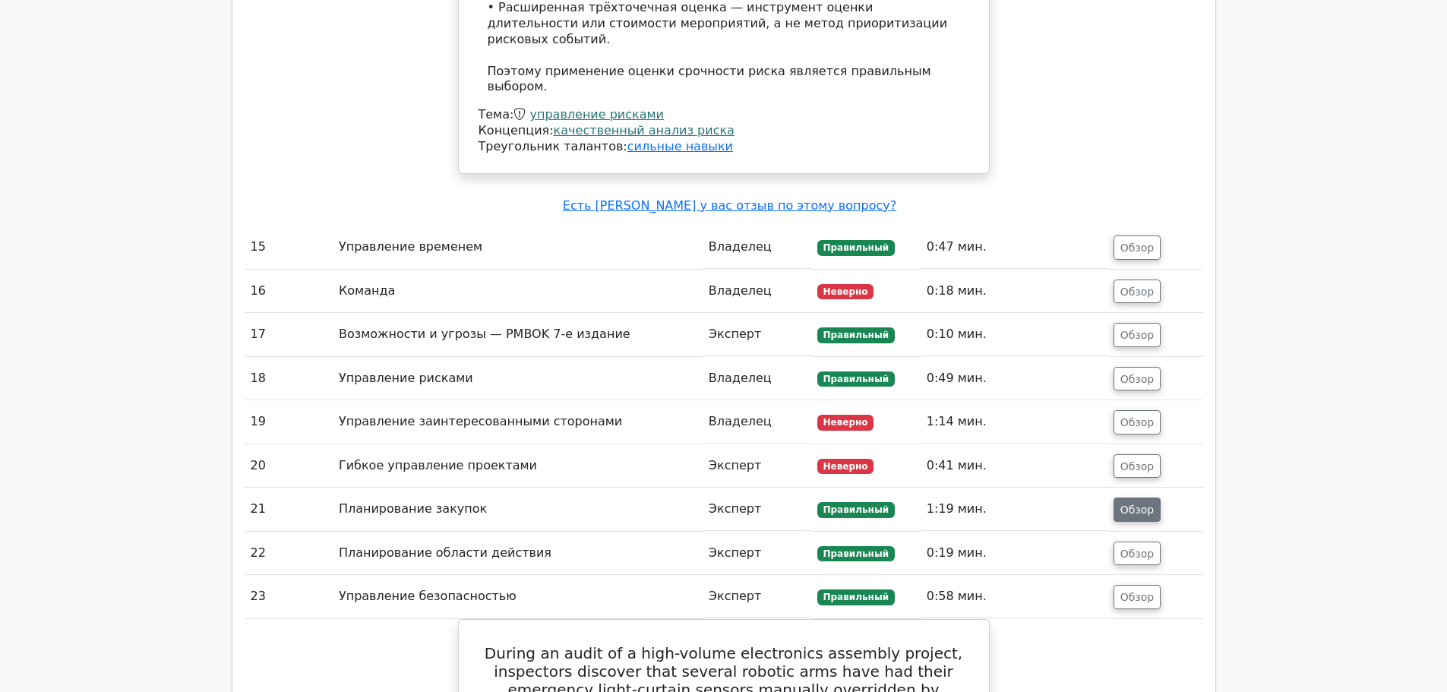
click at [1132, 504] on font "Обзор" at bounding box center [1138, 510] width 34 height 12
click at [1131, 460] on font "Обзор" at bounding box center [1138, 466] width 34 height 12
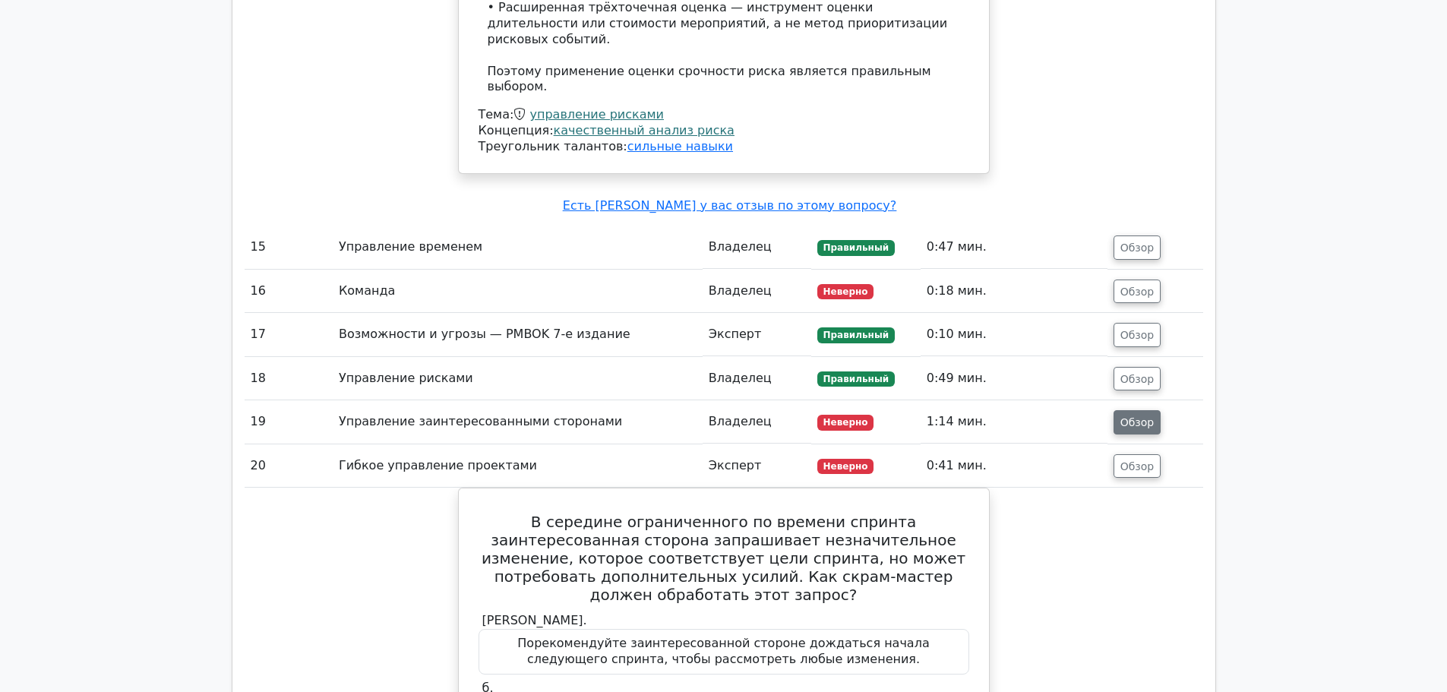
click at [1134, 416] on font "Обзор" at bounding box center [1138, 422] width 34 height 12
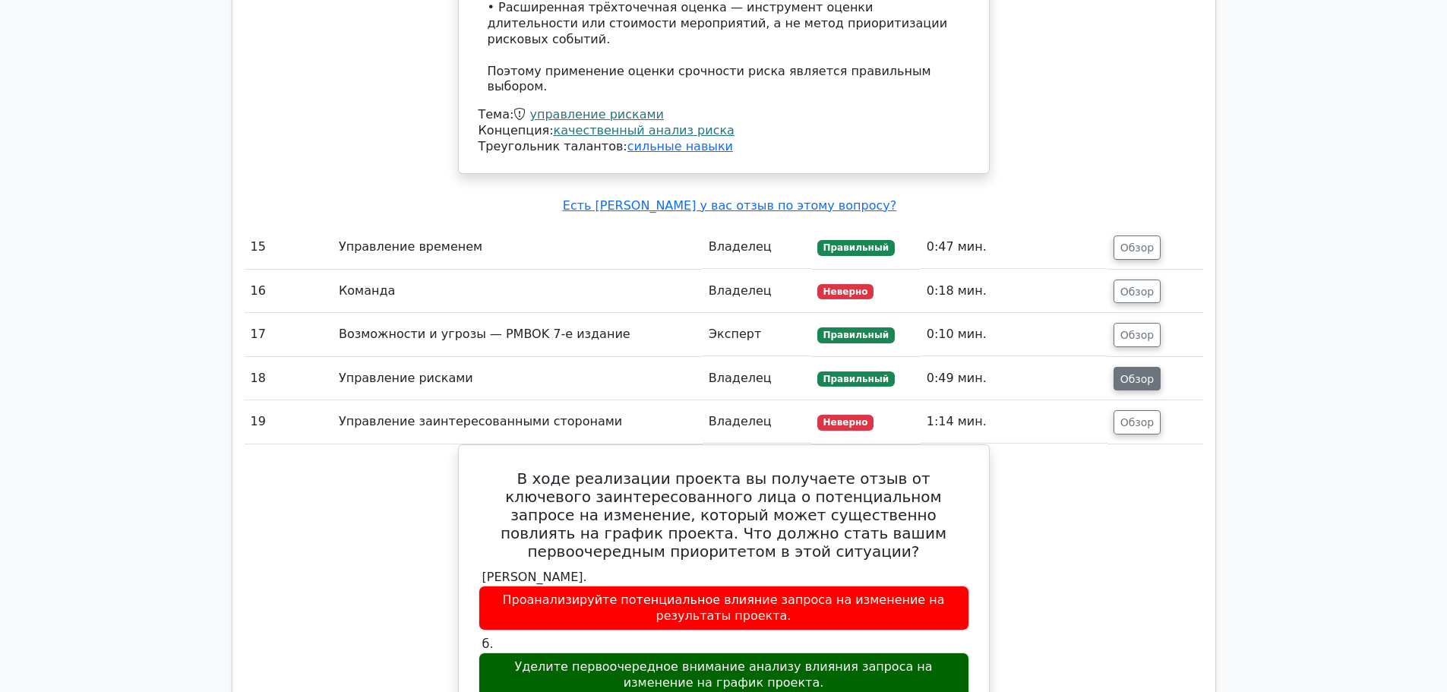
click at [1125, 372] on font "Обзор" at bounding box center [1138, 378] width 34 height 12
click at [1137, 329] on font "Обзор" at bounding box center [1138, 335] width 34 height 12
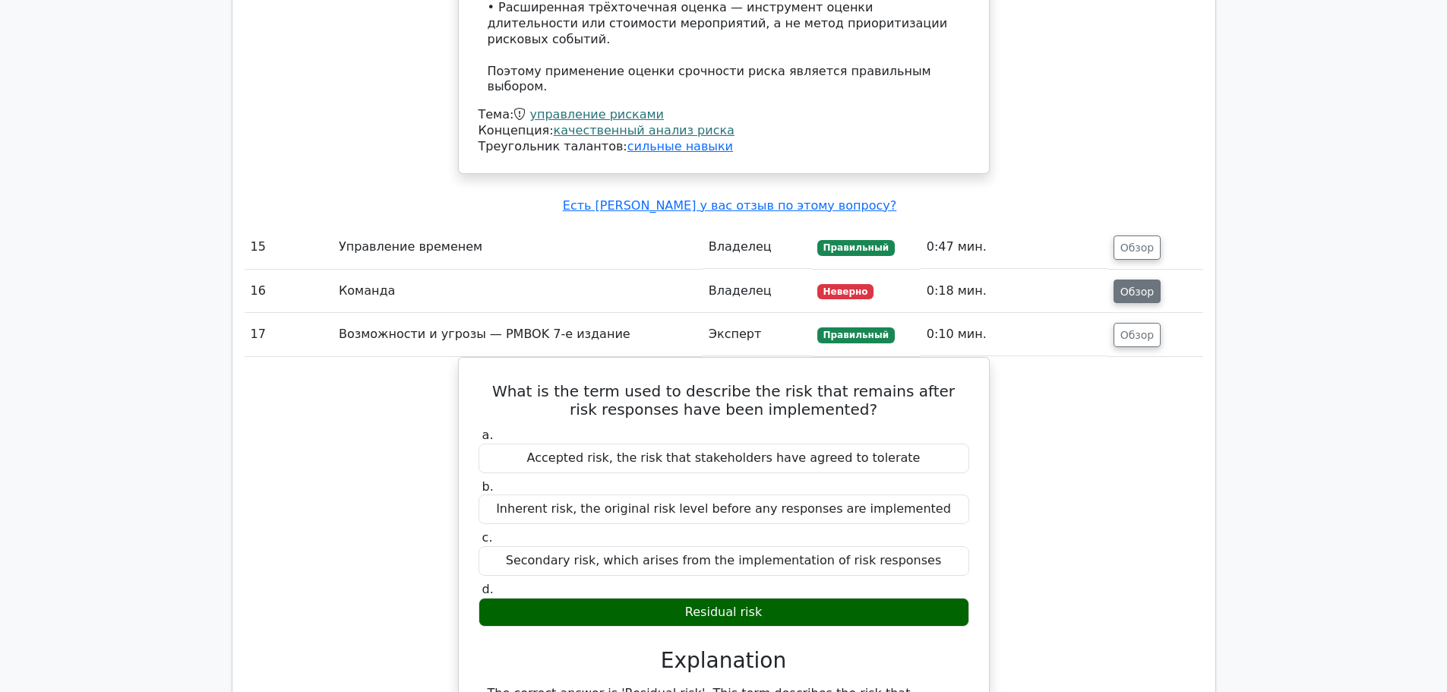
click at [1129, 285] on font "Обзор" at bounding box center [1138, 291] width 34 height 12
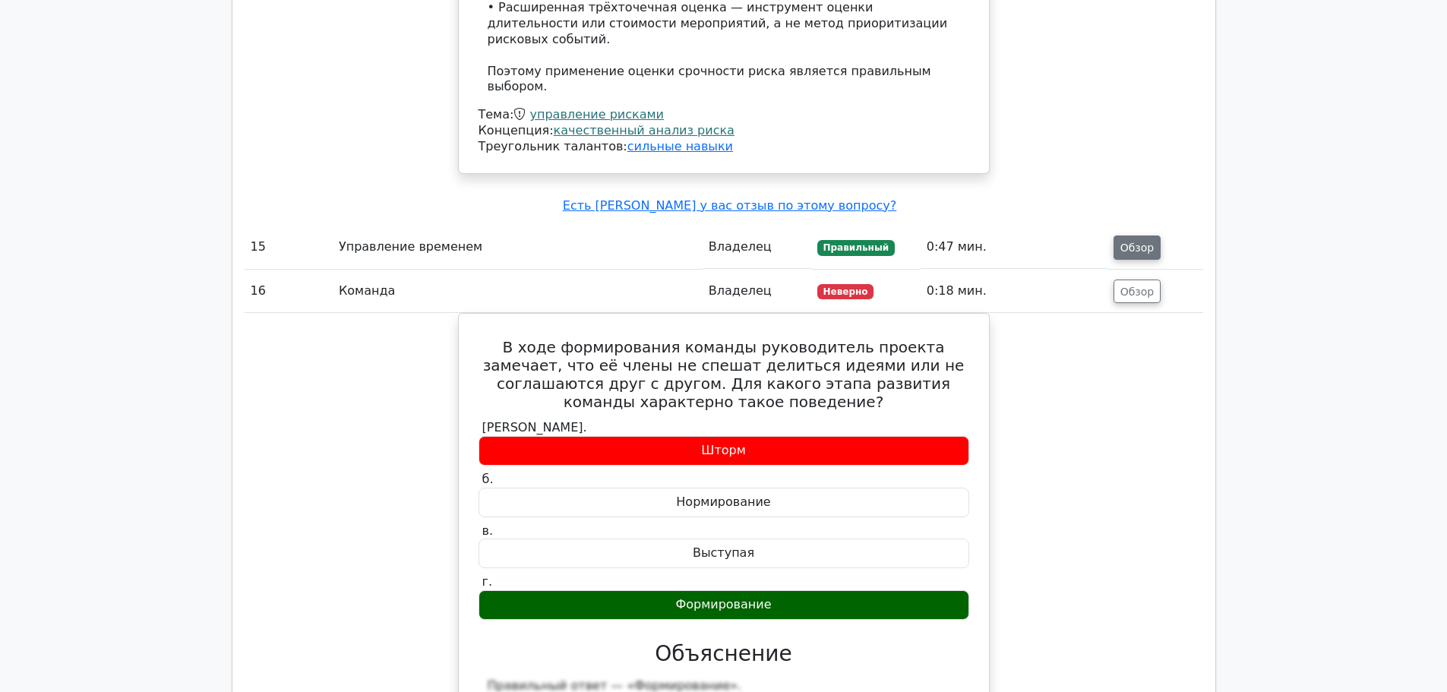
click at [1144, 242] on font "Обзор" at bounding box center [1138, 248] width 34 height 12
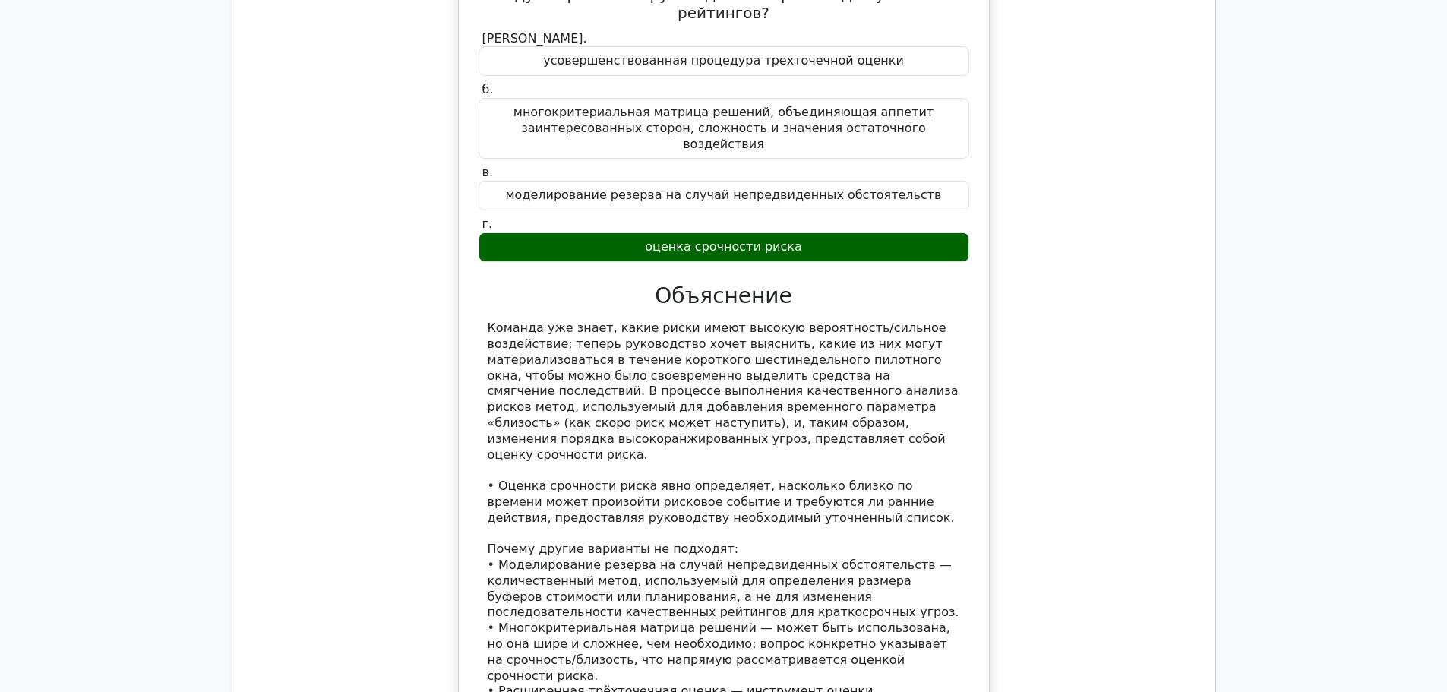
scroll to position [3985, 0]
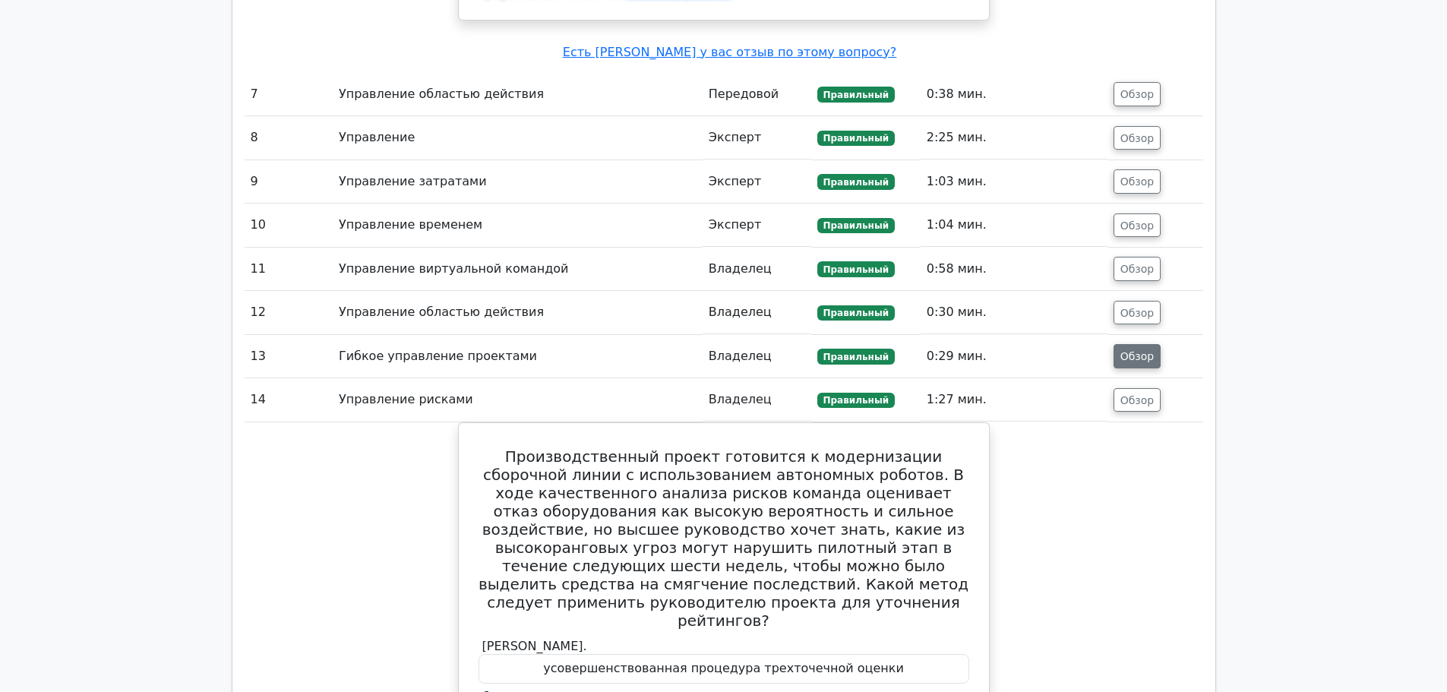
click at [1133, 350] on font "Обзор" at bounding box center [1138, 356] width 34 height 12
click at [1123, 306] on font "Обзор" at bounding box center [1138, 312] width 34 height 12
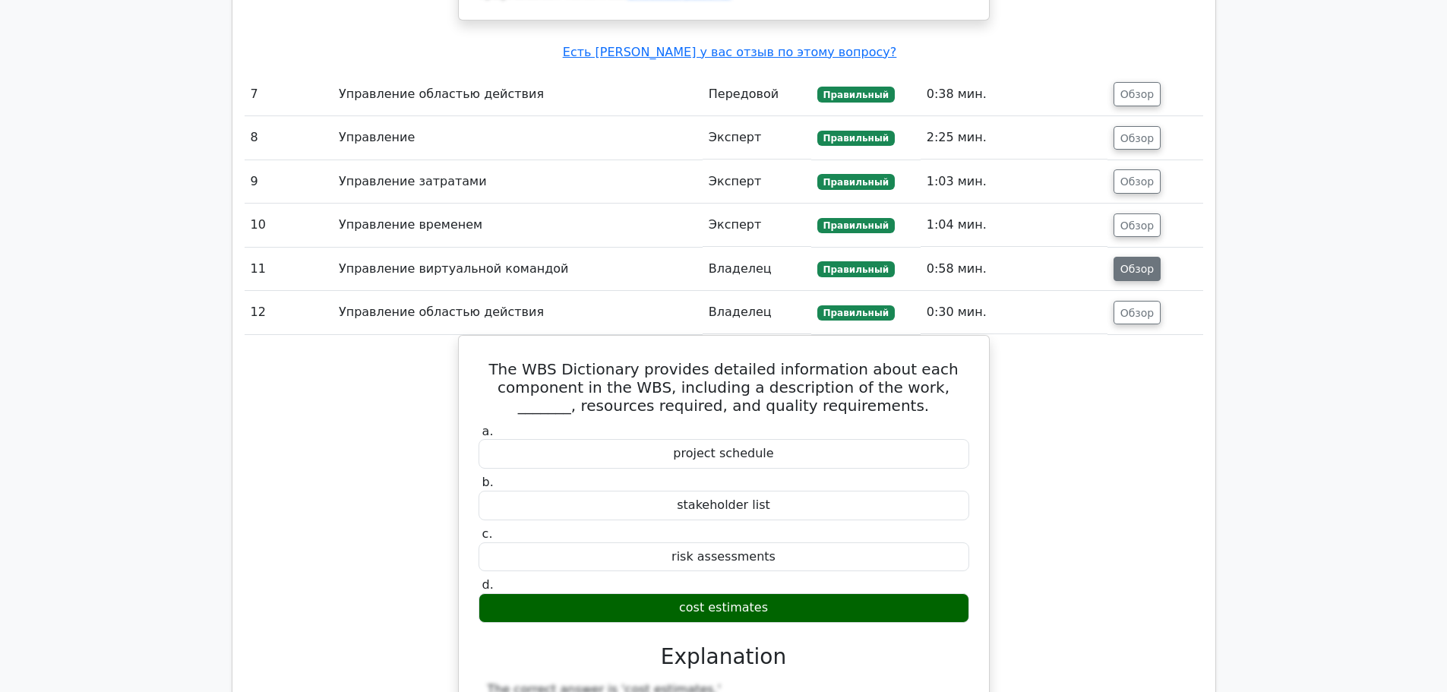
click at [1136, 263] on font "Обзор" at bounding box center [1138, 269] width 34 height 12
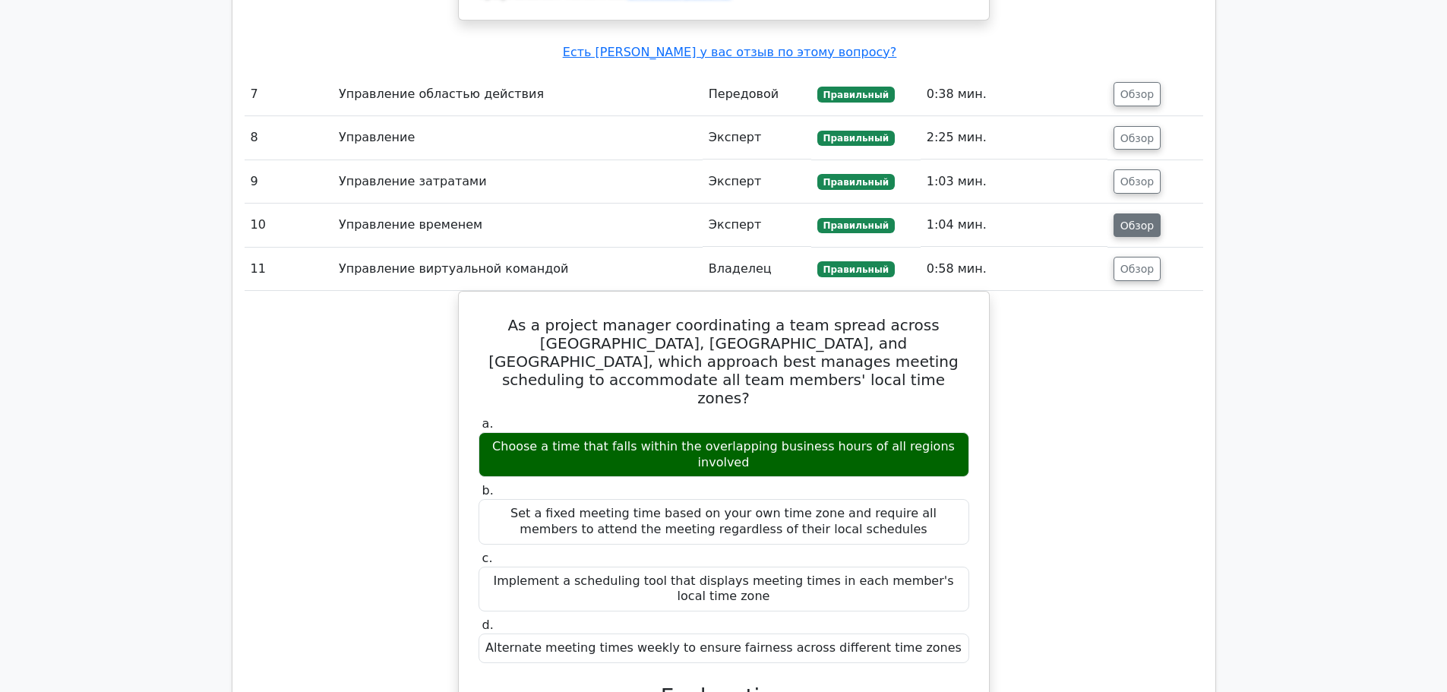
click at [1142, 219] on font "Обзор" at bounding box center [1138, 225] width 34 height 12
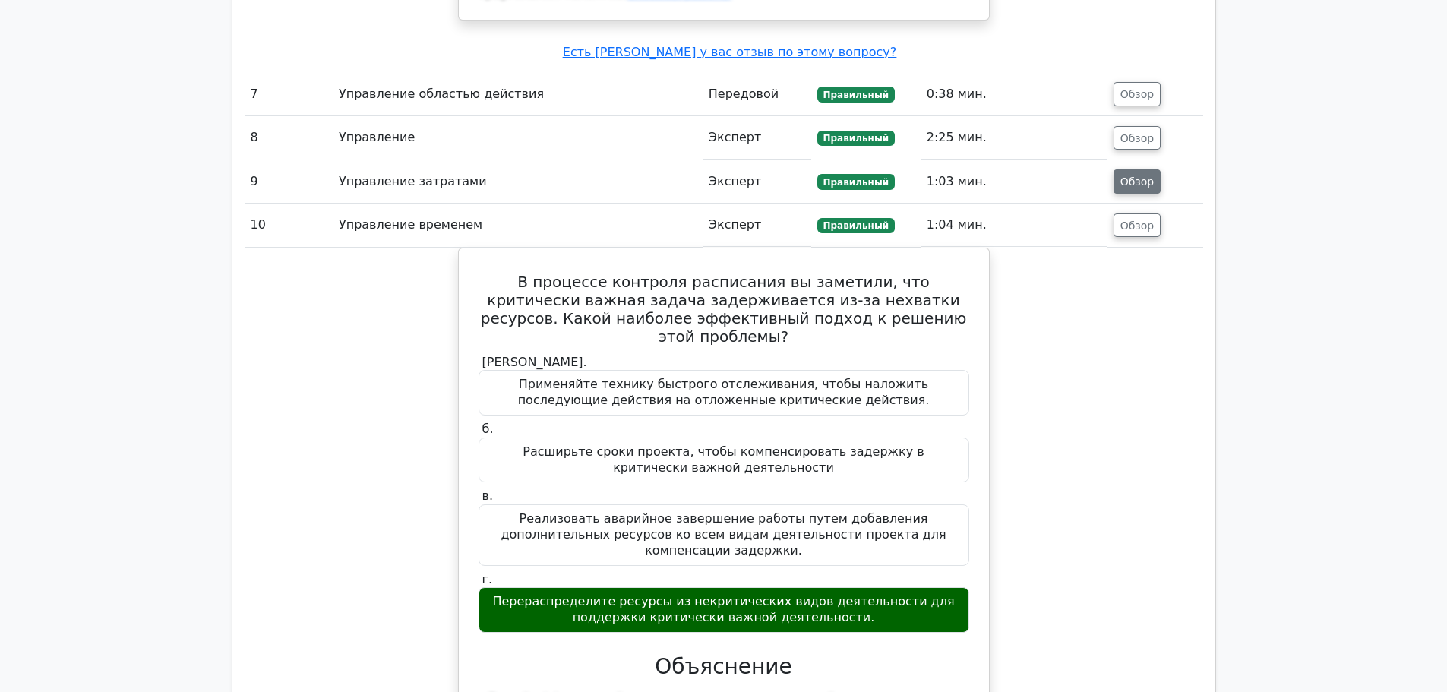
click at [1141, 176] on font "Обзор" at bounding box center [1138, 182] width 34 height 12
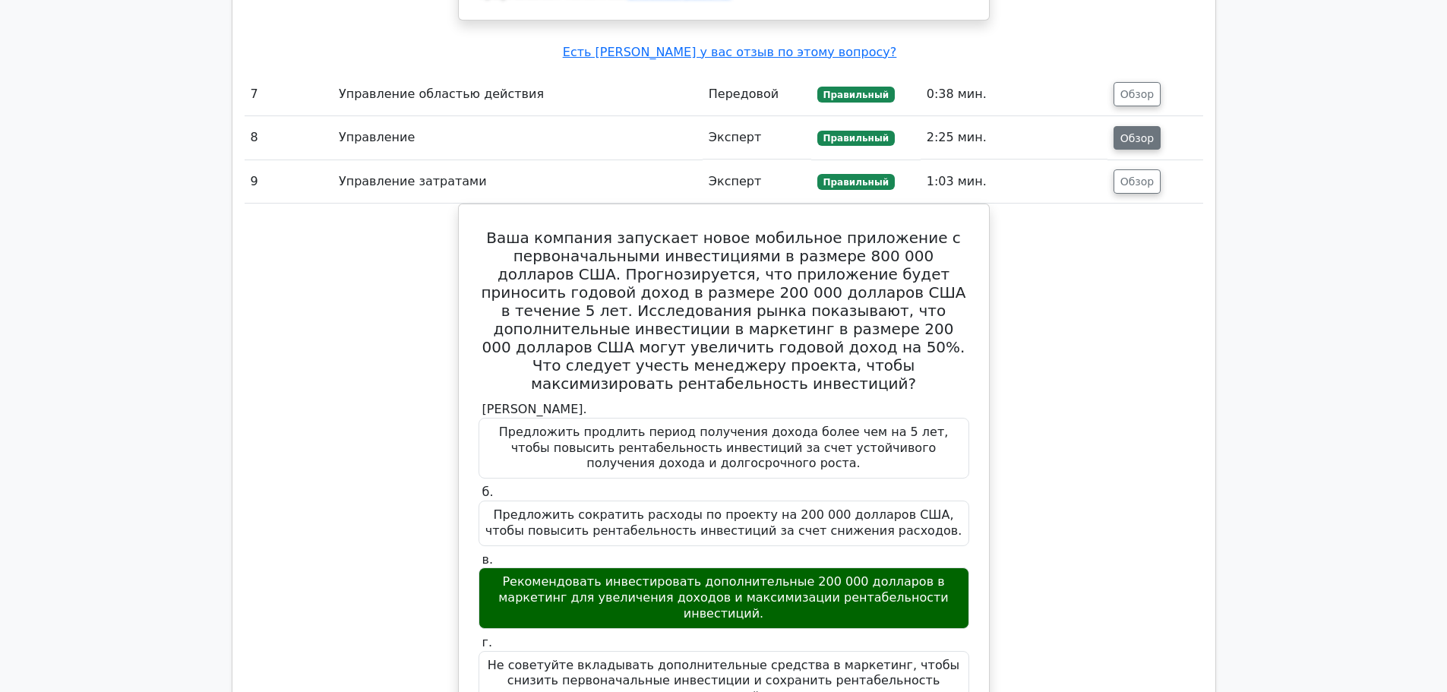
click at [1130, 131] on font "Обзор" at bounding box center [1138, 137] width 34 height 12
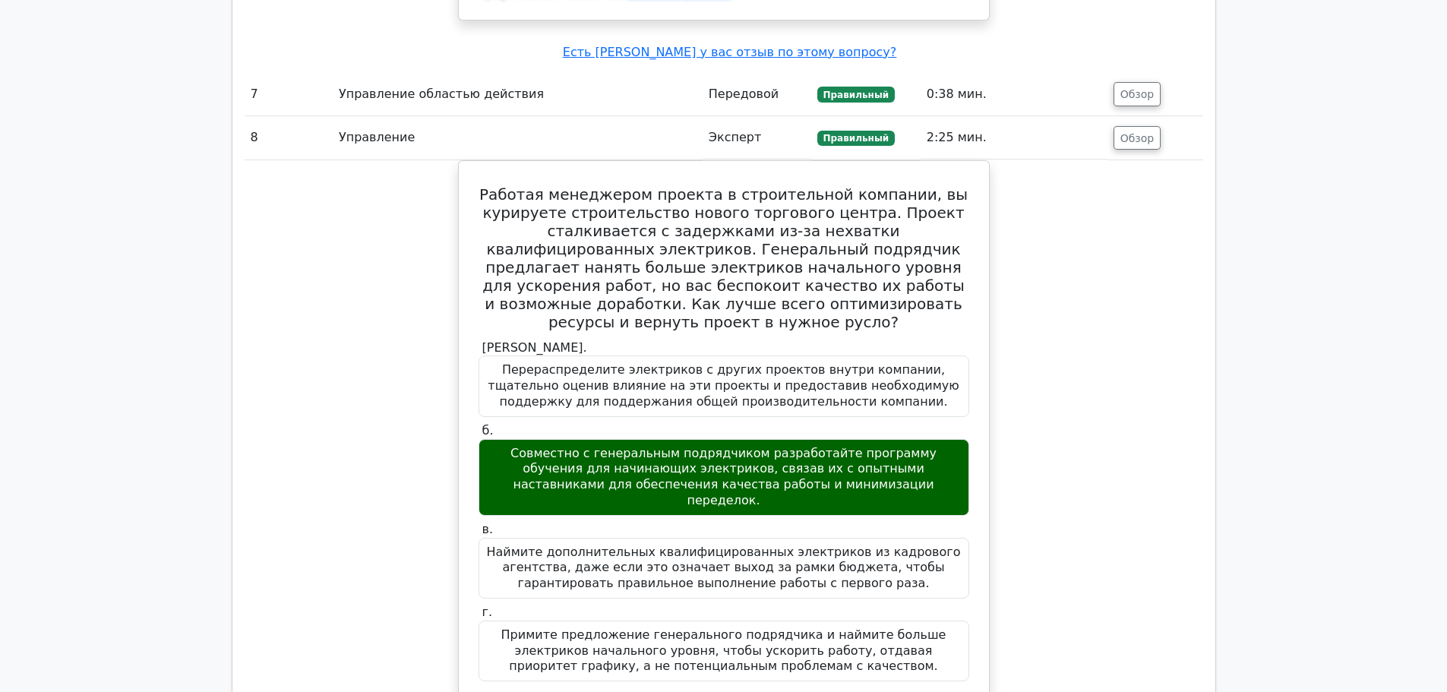
click at [1135, 96] on td "Обзор" at bounding box center [1156, 94] width 96 height 43
click at [1131, 87] on button "Обзор" at bounding box center [1138, 94] width 48 height 24
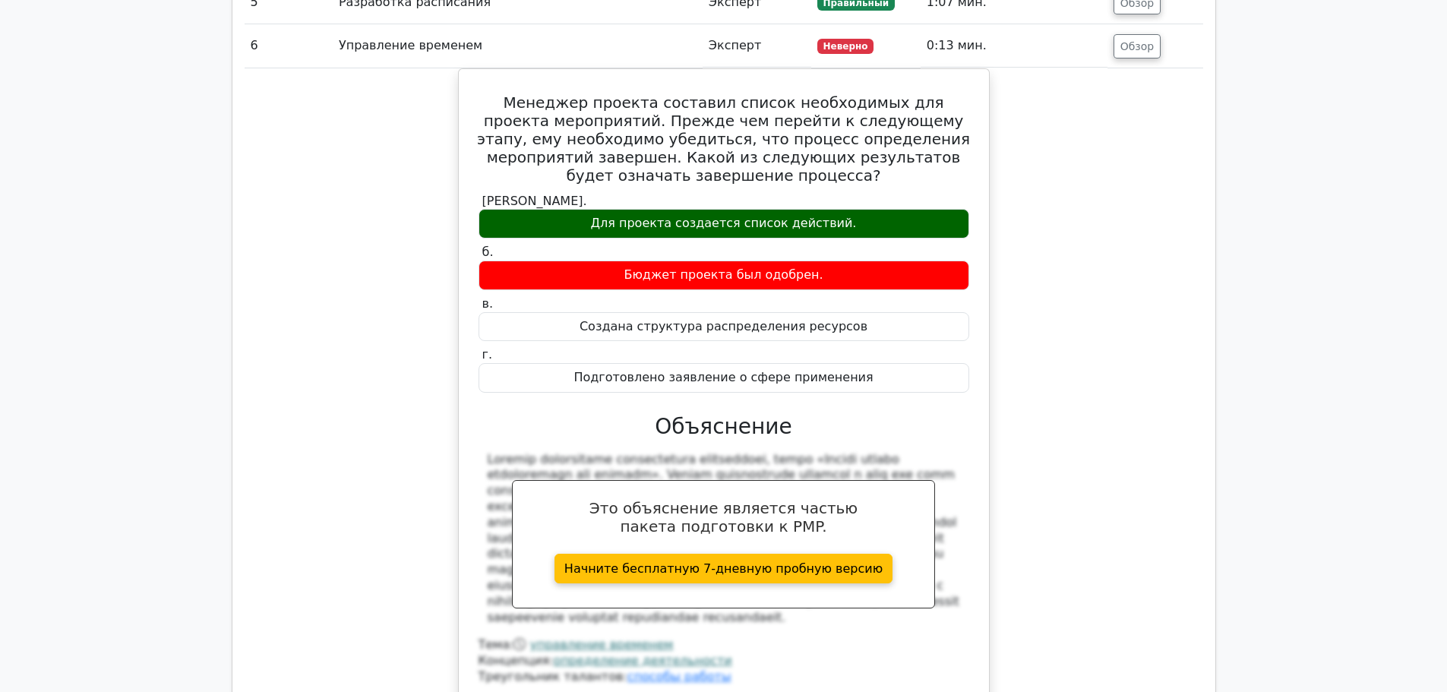
scroll to position [2846, 0]
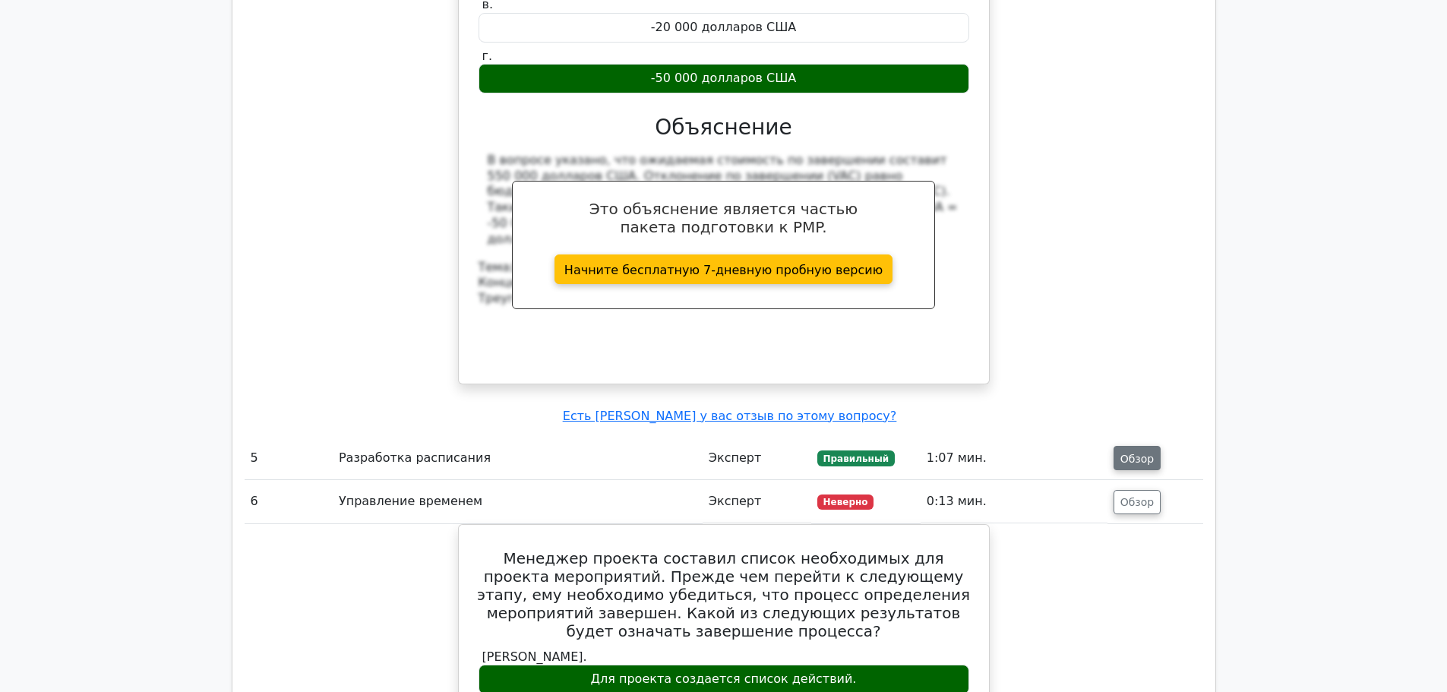
click at [1137, 452] on font "Обзор" at bounding box center [1138, 458] width 34 height 12
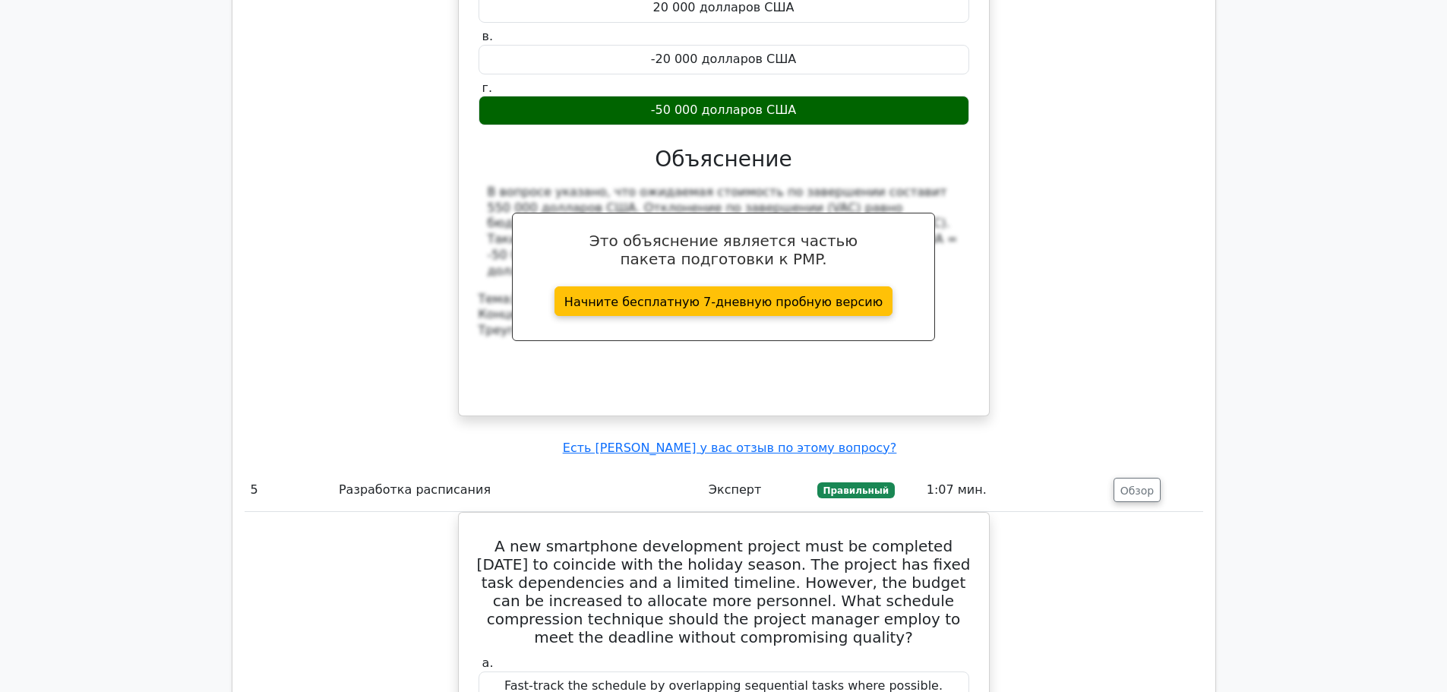
scroll to position [2238, 0]
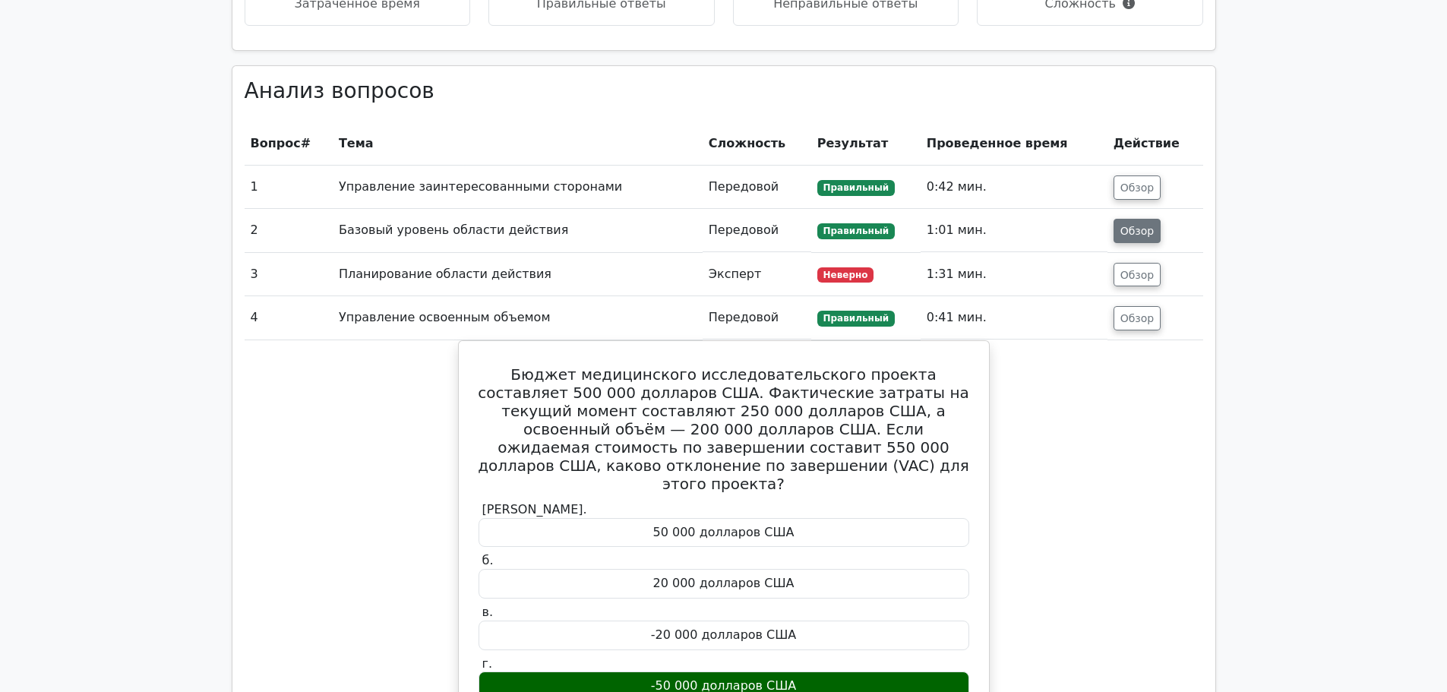
click at [1138, 280] on font "Обзор" at bounding box center [1138, 274] width 34 height 12
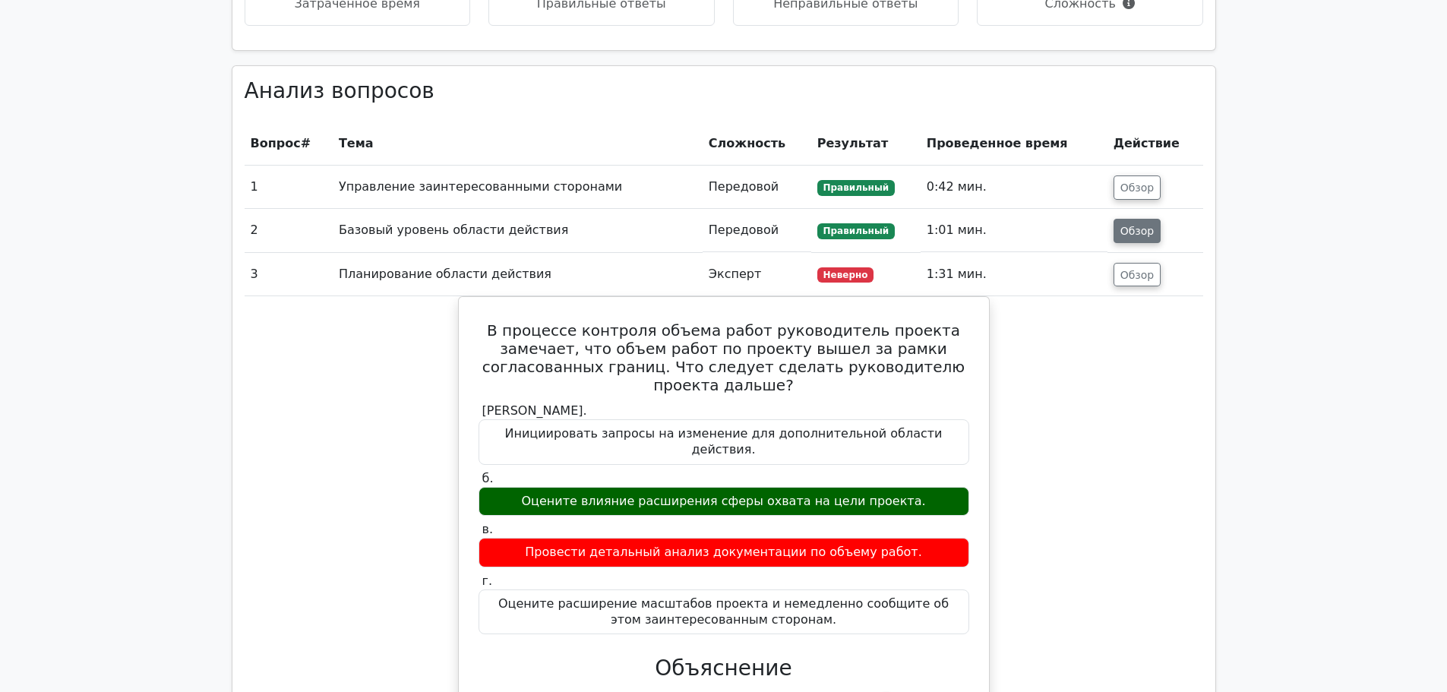
click at [1134, 226] on font "Обзор" at bounding box center [1138, 230] width 34 height 12
click at [1135, 194] on font "Обзор" at bounding box center [1138, 188] width 34 height 12
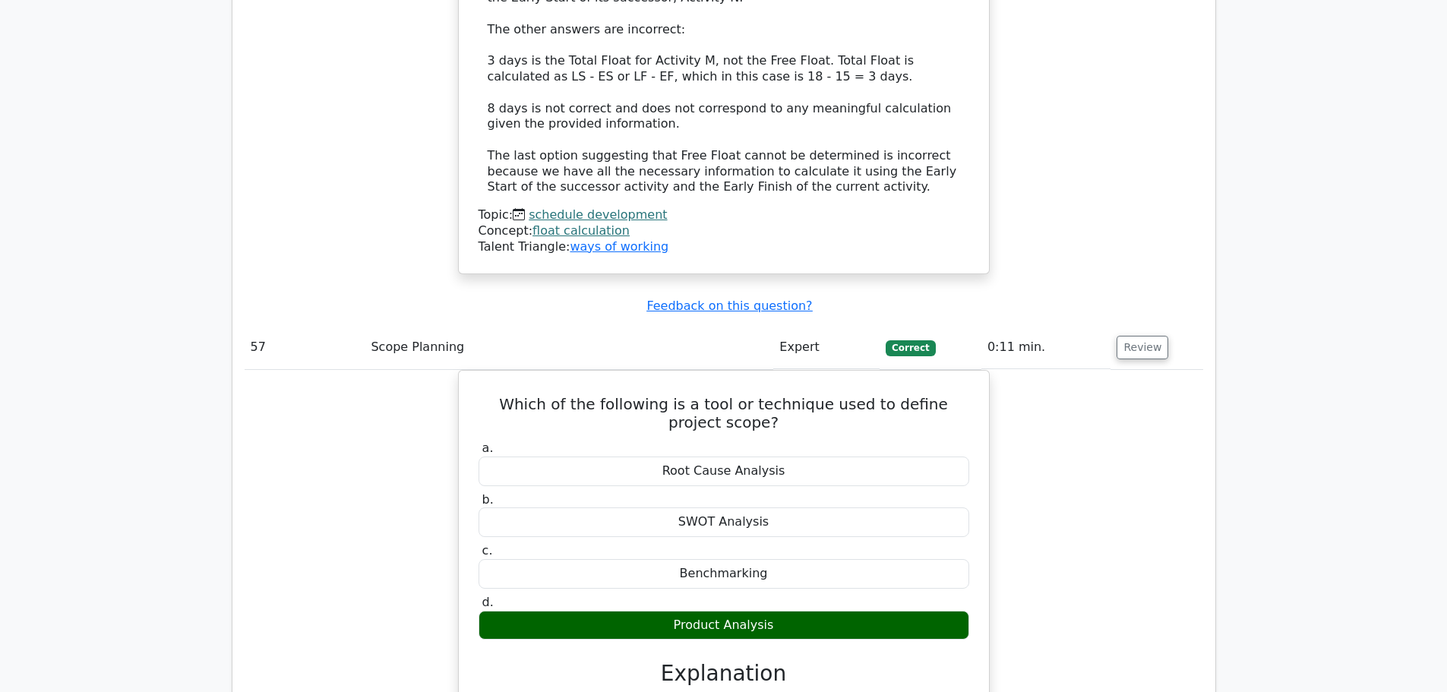
scroll to position [45946, 0]
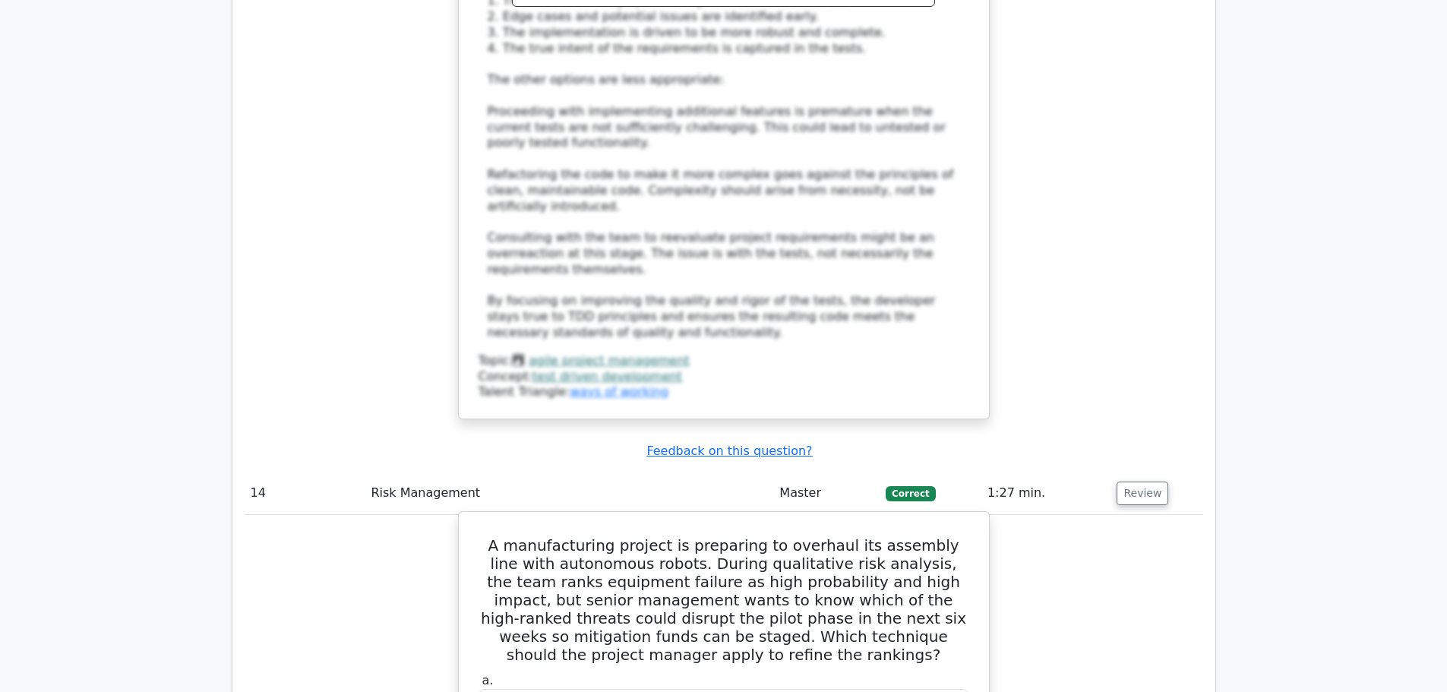
drag, startPoint x: 654, startPoint y: 338, endPoint x: 798, endPoint y: 342, distance: 143.7
copy div "risk urgency assessment"
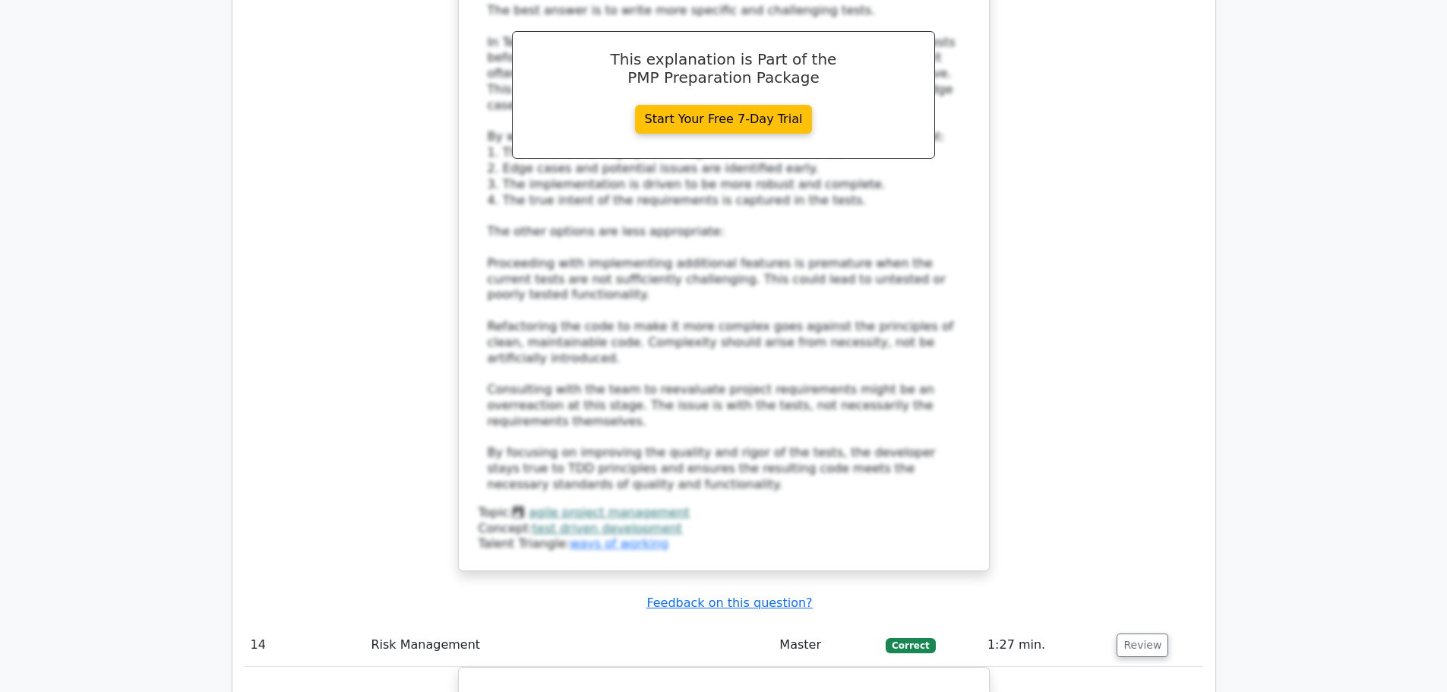
scroll to position [11847, 0]
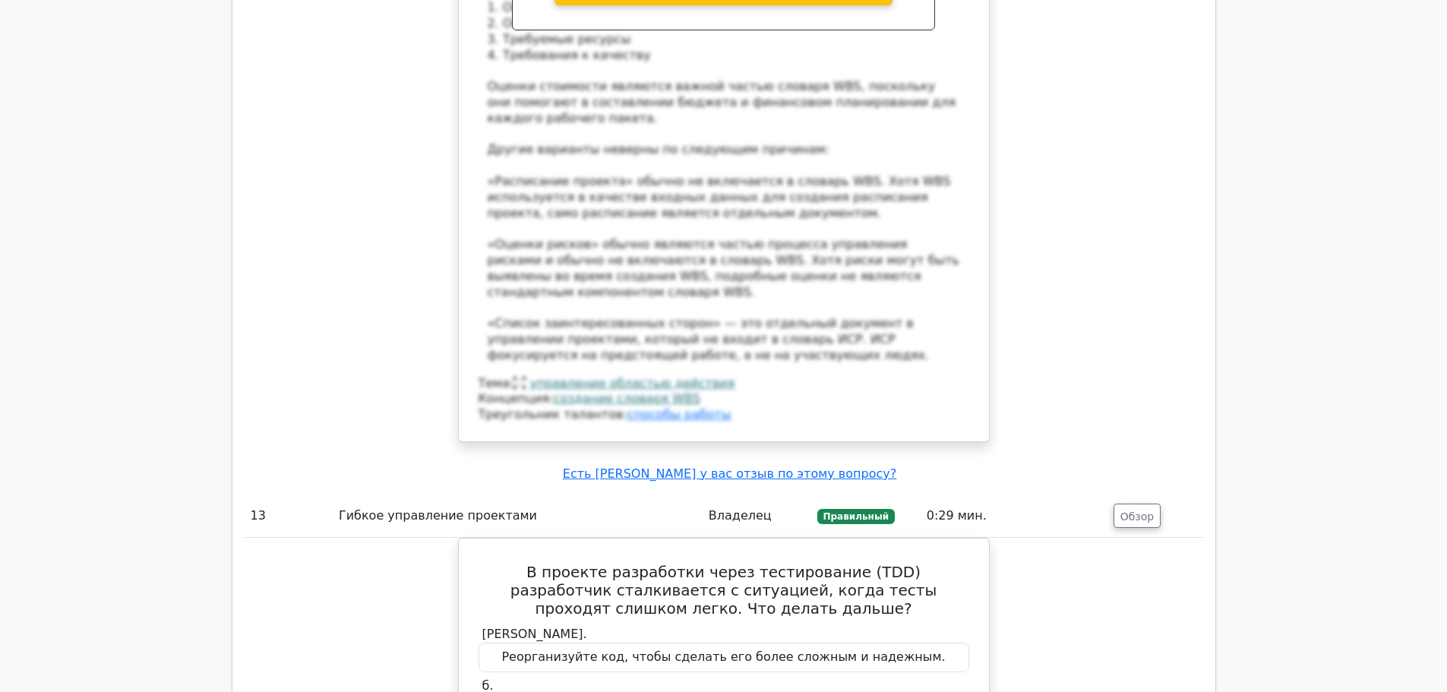
scroll to position [14390, 0]
